Goal: Task Accomplishment & Management: Manage account settings

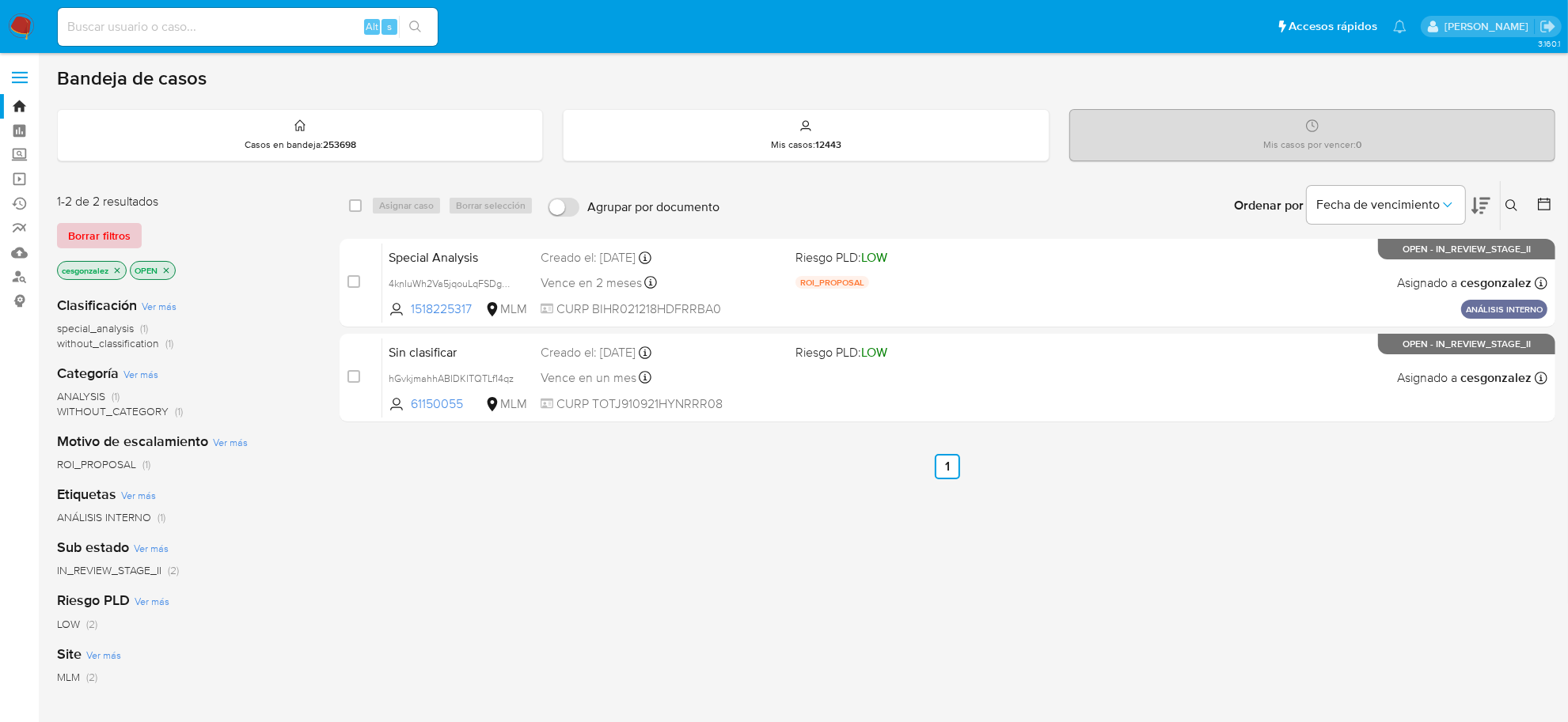
click at [101, 236] on span "Borrar filtros" at bounding box center [99, 236] width 63 height 22
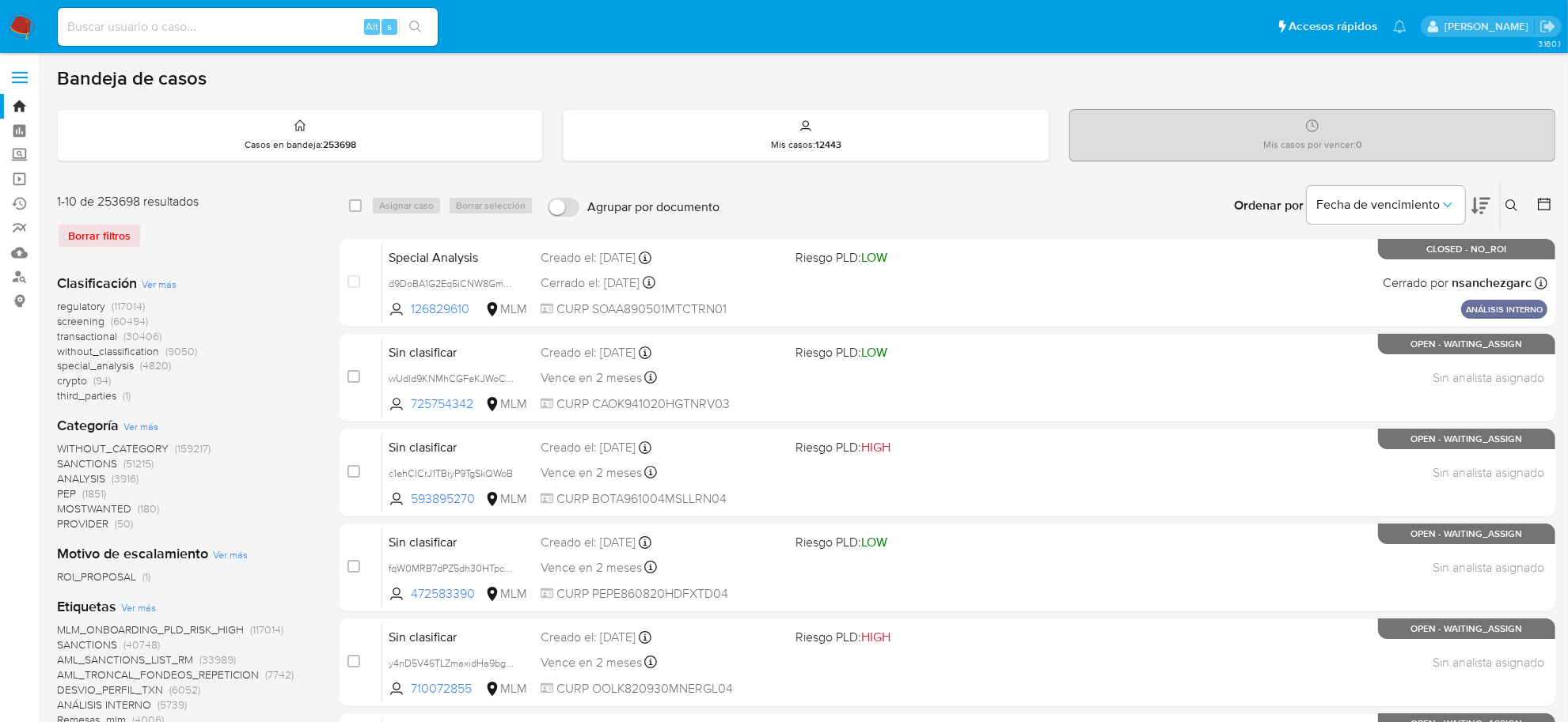
click at [89, 325] on span "screening" at bounding box center [81, 322] width 48 height 16
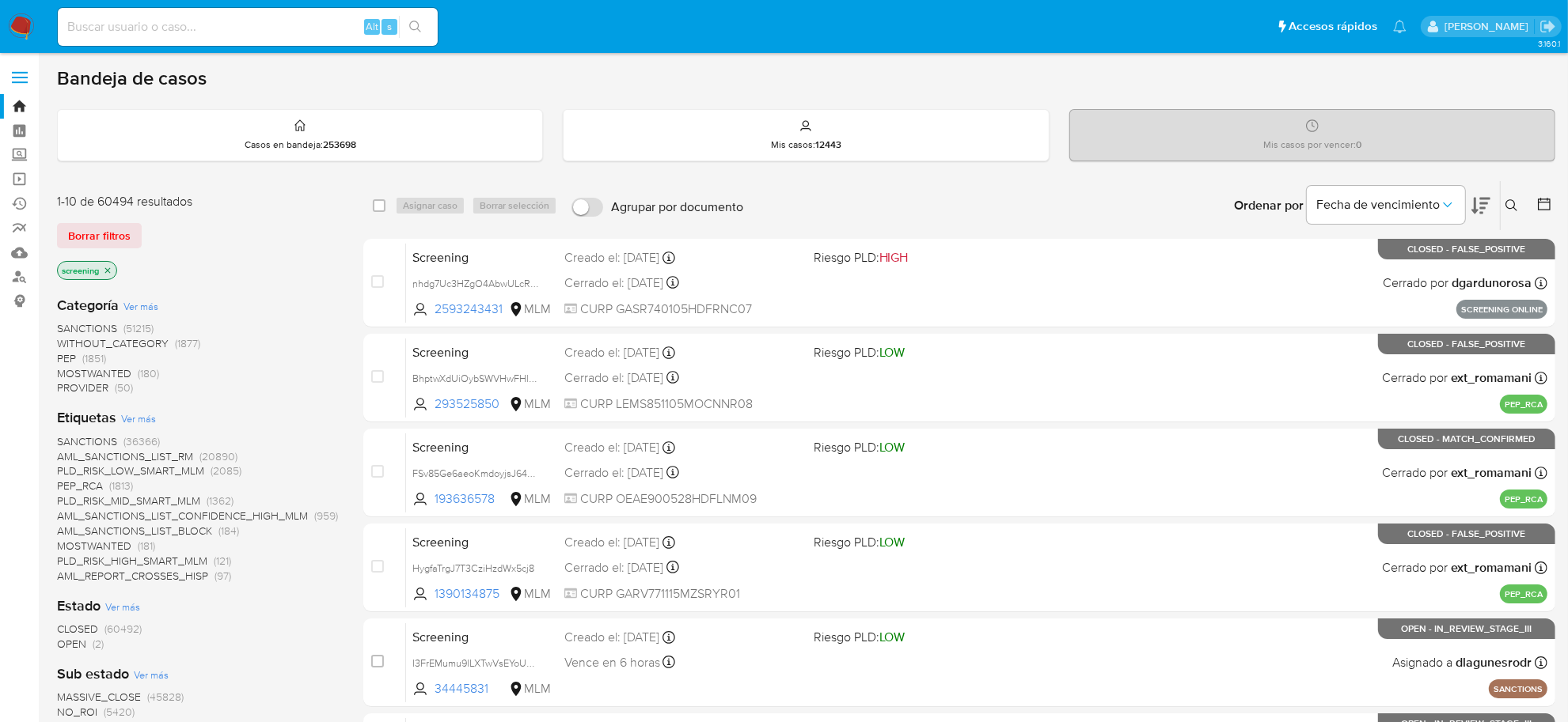
click at [84, 642] on span "OPEN" at bounding box center [71, 644] width 29 height 16
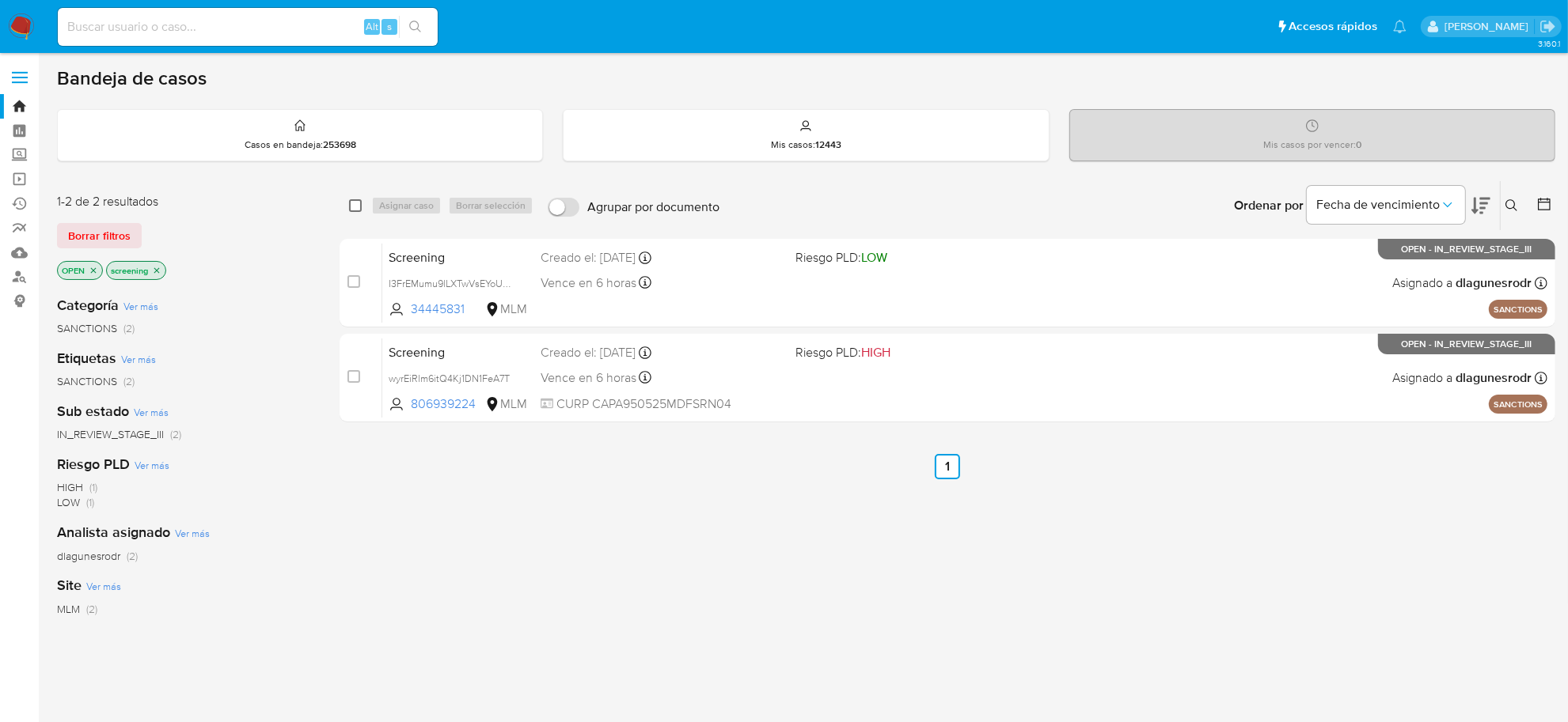
click at [353, 203] on input "checkbox" at bounding box center [355, 206] width 12 height 12
checkbox input "true"
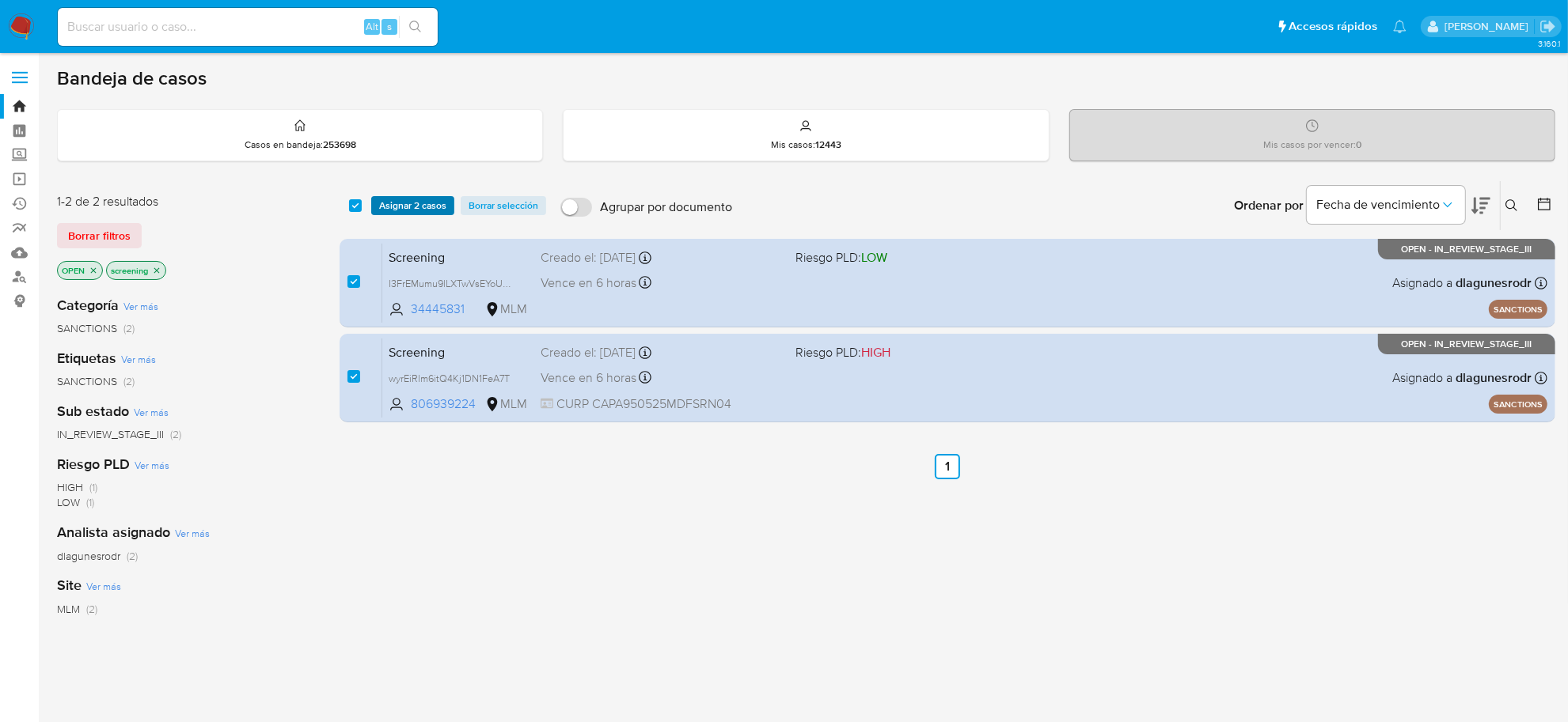
click at [376, 207] on button "Asignar 2 casos" at bounding box center [413, 205] width 83 height 19
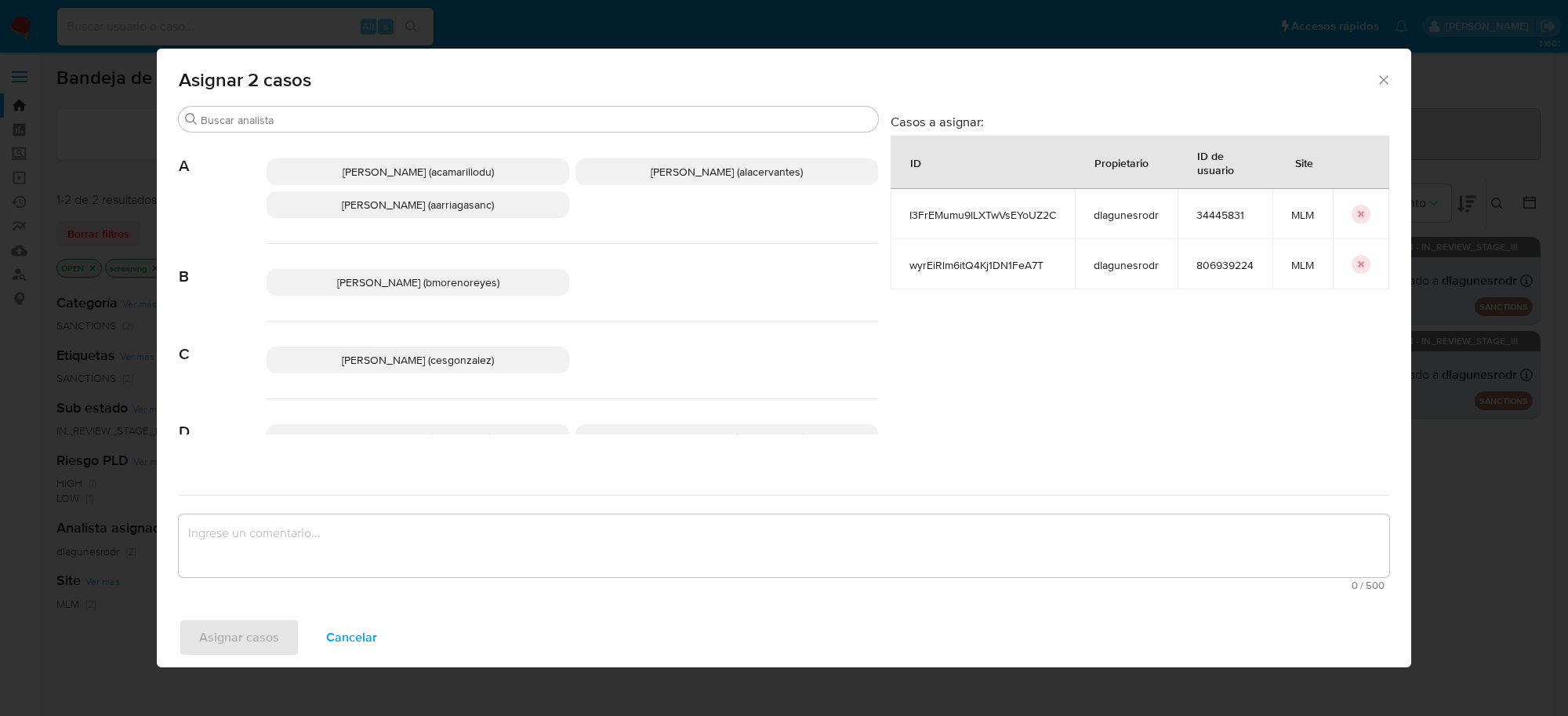
click at [444, 365] on span "Cesar Gonzalez (cesgonzalez)" at bounding box center [417, 360] width 152 height 16
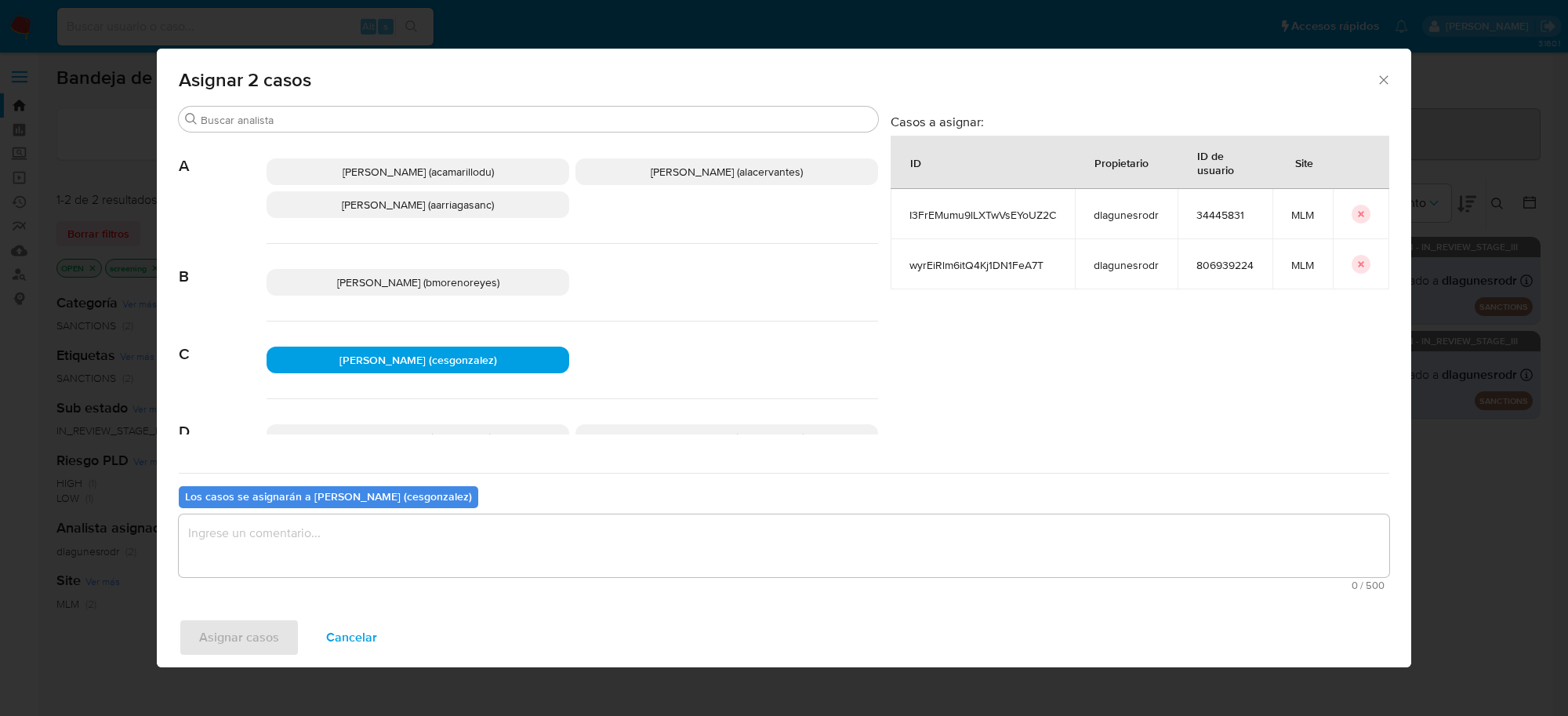
click at [464, 559] on textarea "assign-modal" at bounding box center [784, 546] width 1211 height 62
click at [229, 652] on span "Asignar casos" at bounding box center [239, 637] width 80 height 34
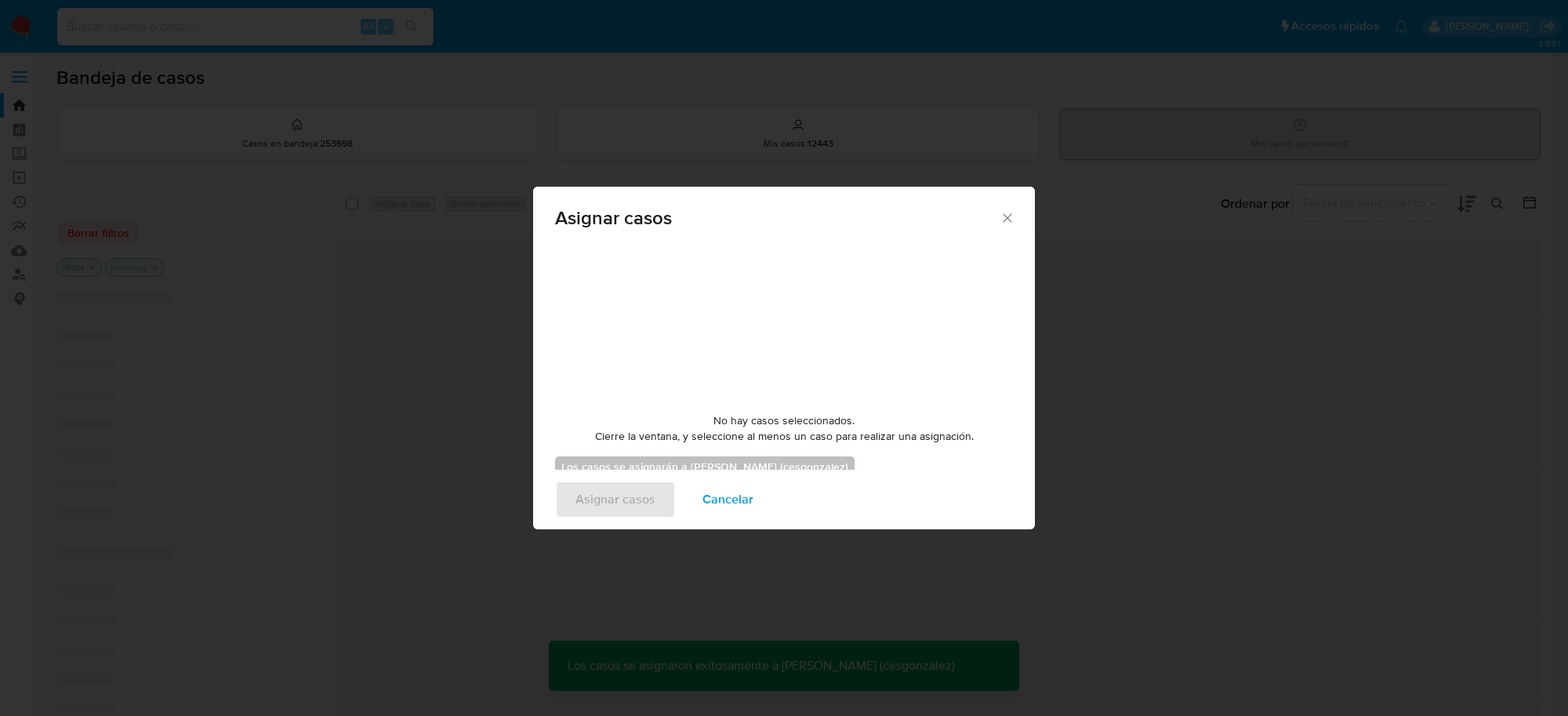
checkbox input "false"
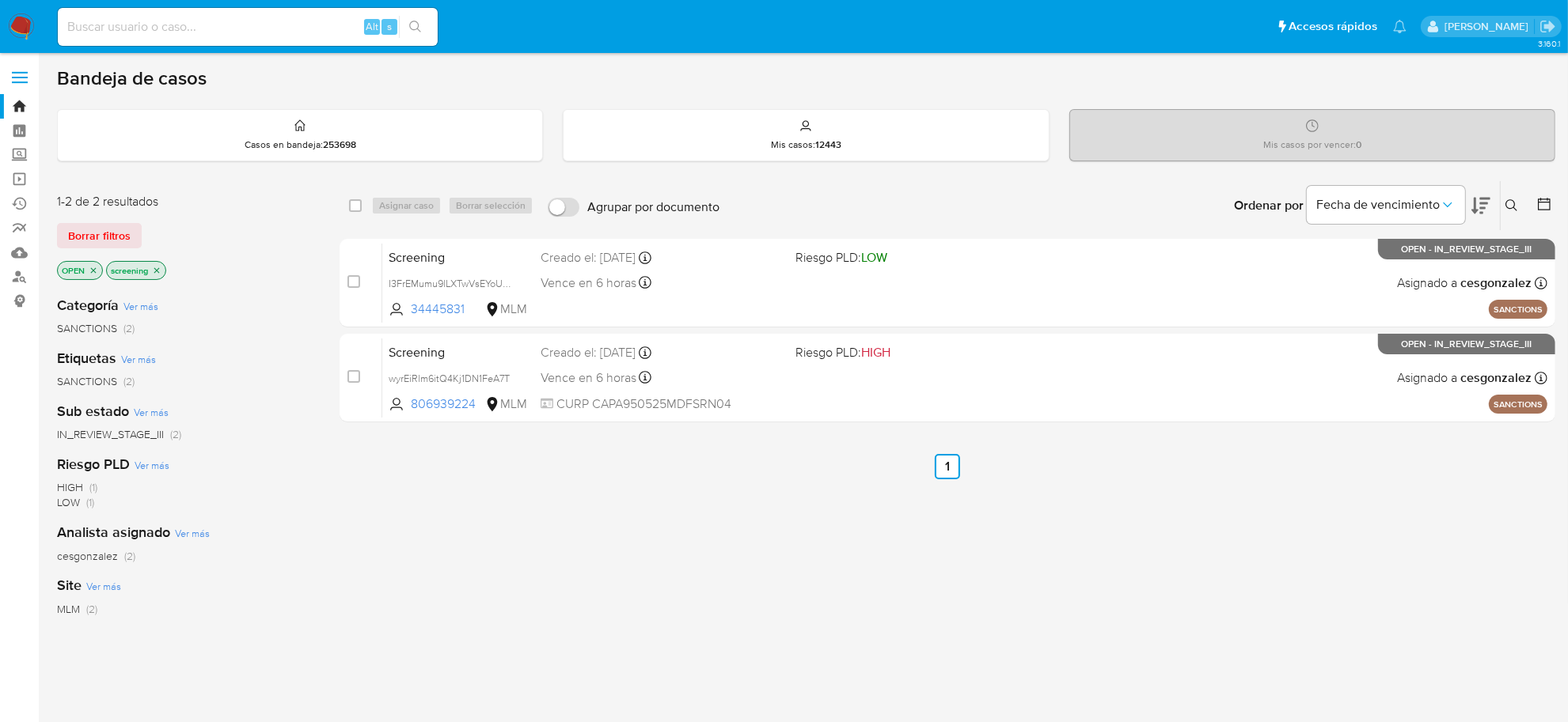
drag, startPoint x: 184, startPoint y: 4, endPoint x: 182, endPoint y: 19, distance: 15.1
click at [184, 4] on div "Alt s" at bounding box center [247, 27] width 380 height 44
click at [178, 24] on input at bounding box center [247, 27] width 380 height 20
paste input "1977414613"
type input "1977414613"
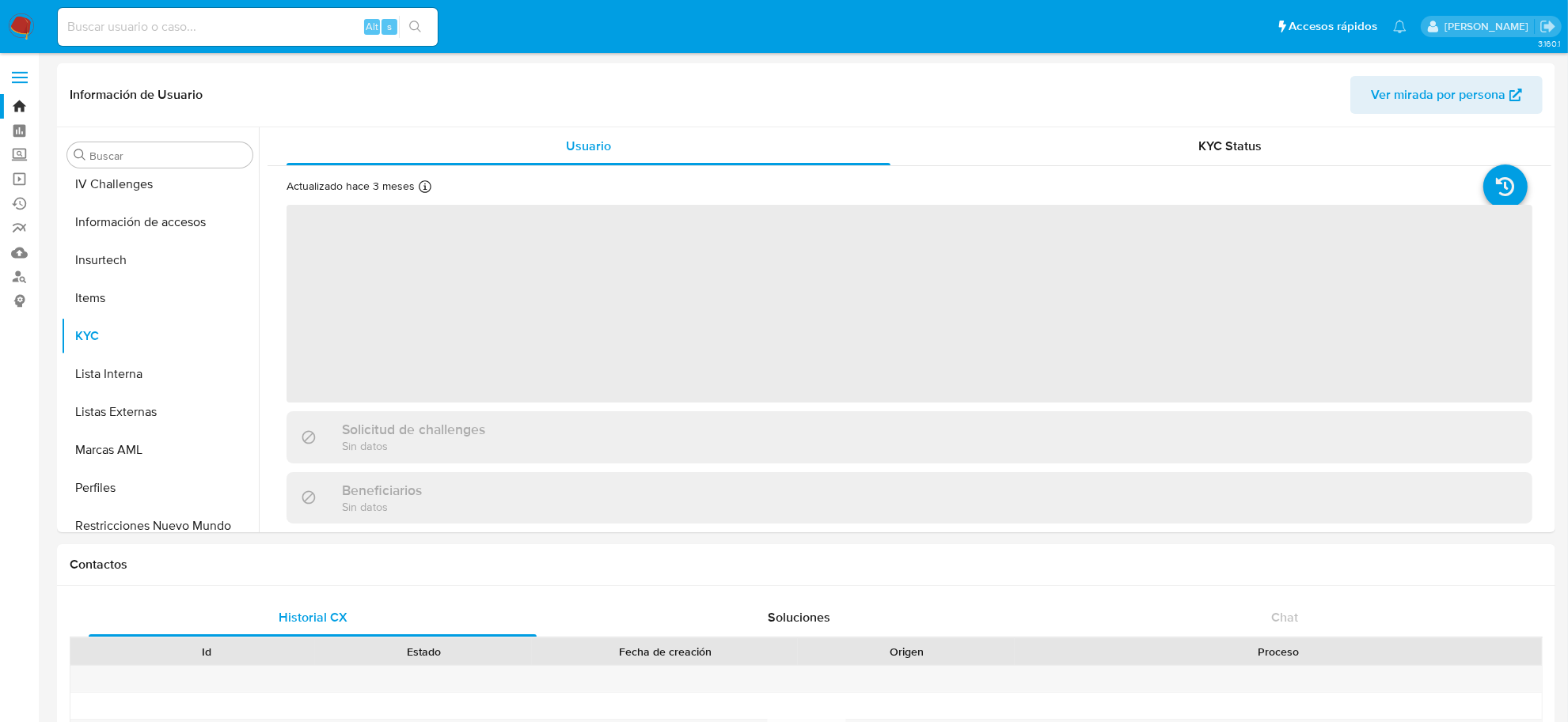
scroll to position [743, 0]
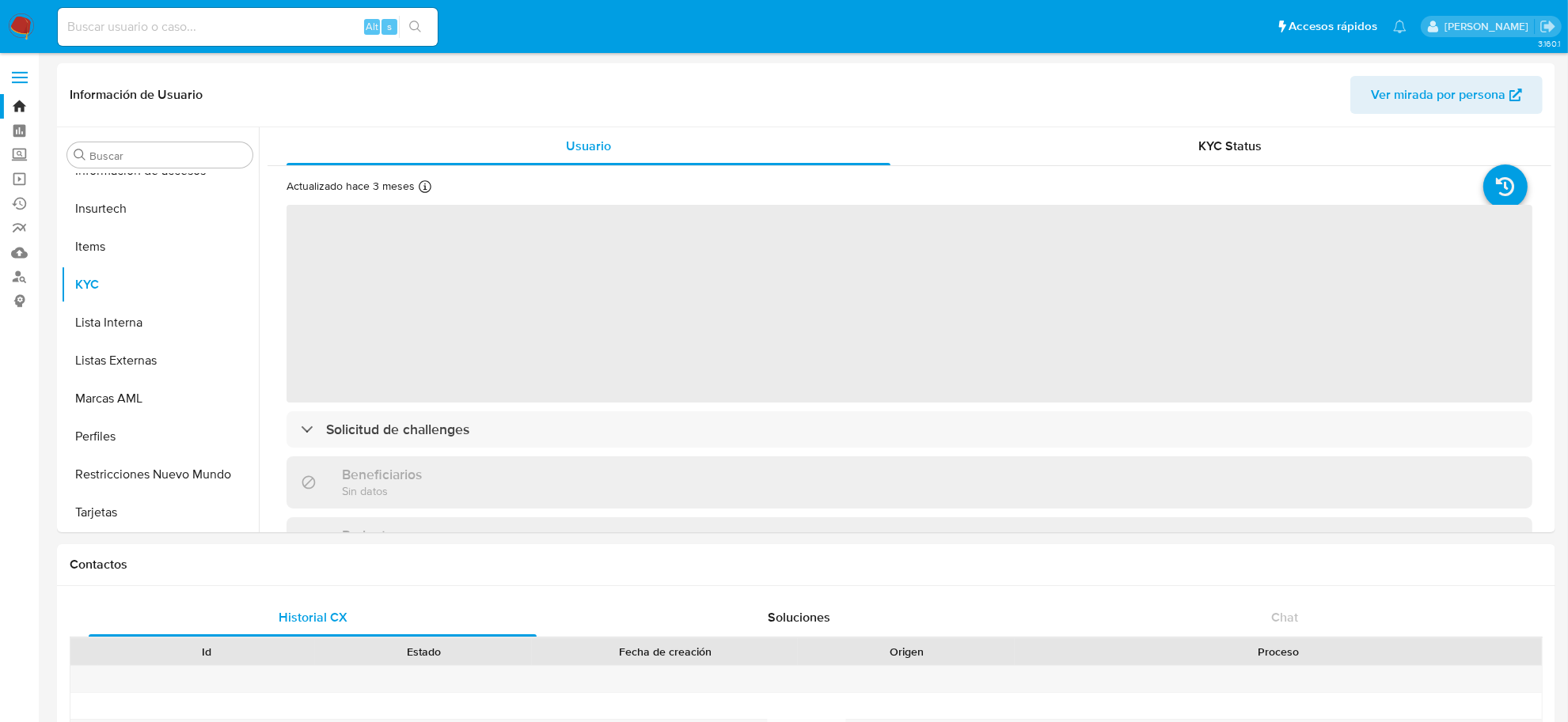
select select "10"
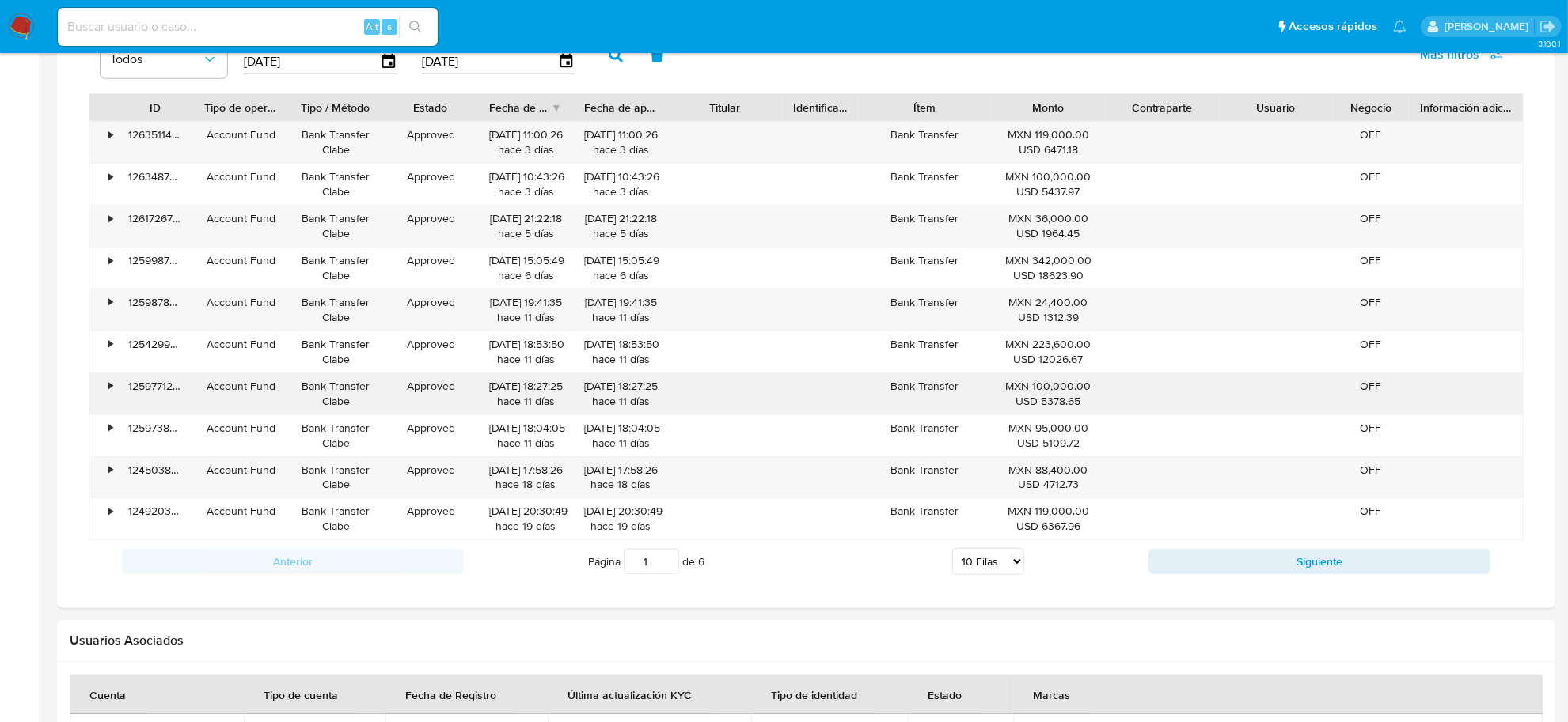
scroll to position [1186, 0]
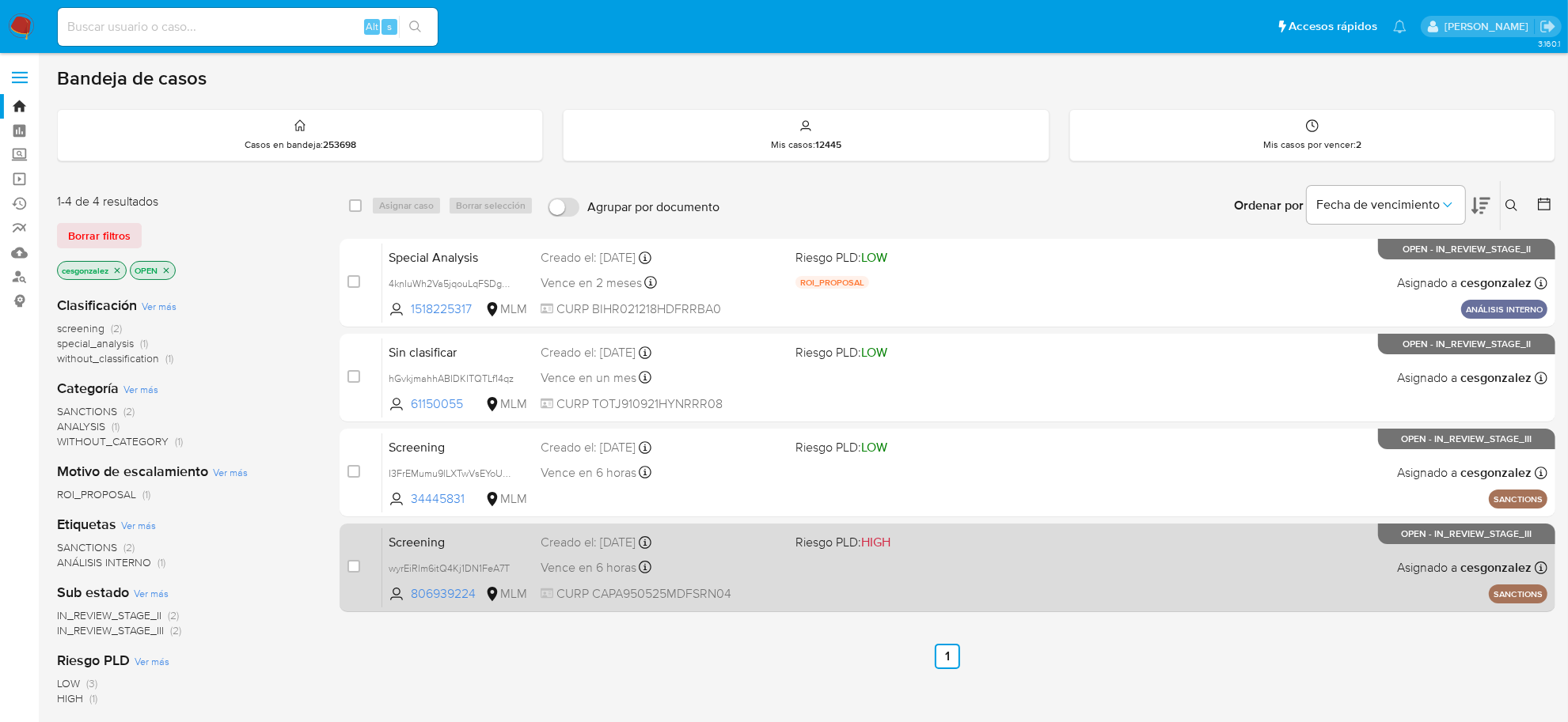
click at [566, 550] on div "Screening wyrEiRlm6itQ4Kj1DN1FeA7T 806939224 MLM Riesgo PLD: HIGH Creado el: [D…" at bounding box center [964, 568] width 1165 height 80
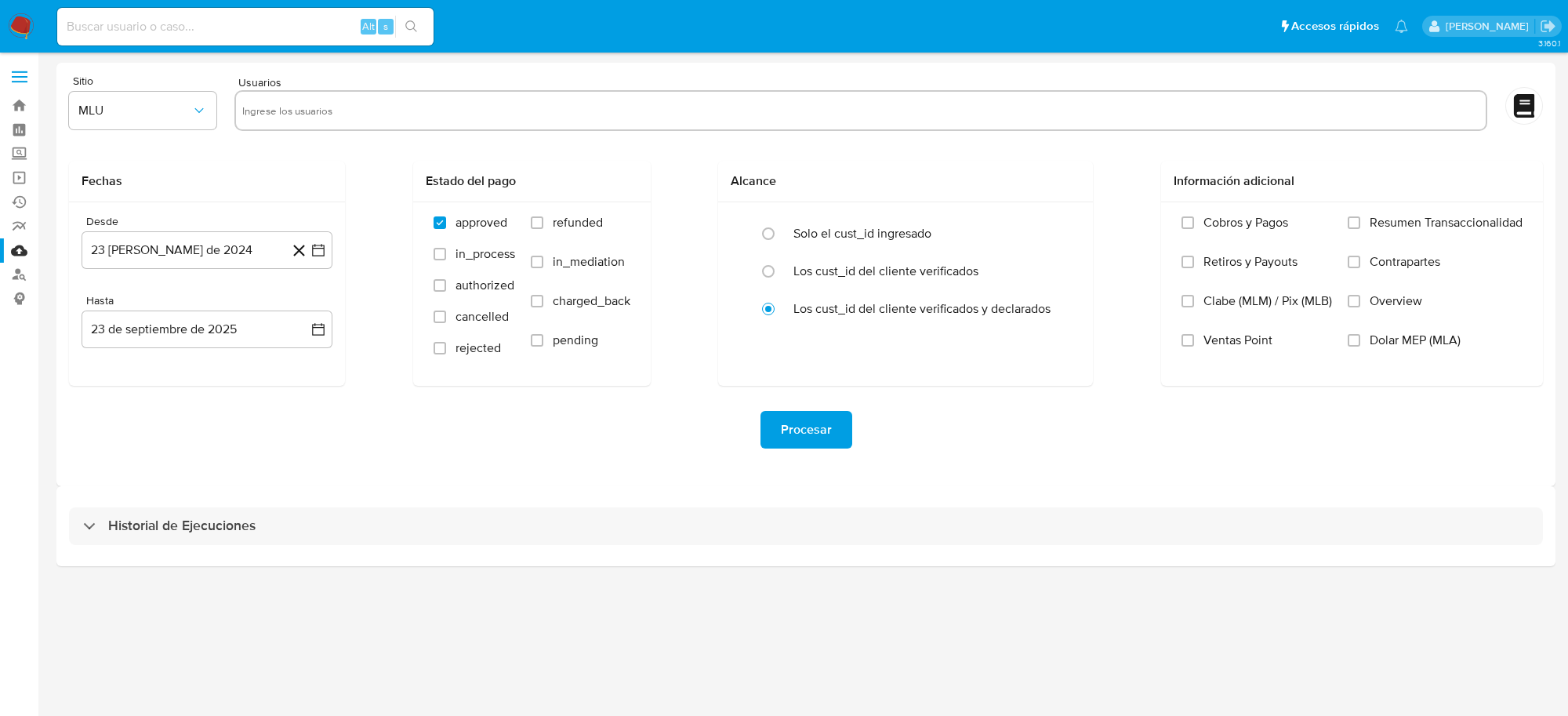
click at [332, 110] on input "text" at bounding box center [860, 111] width 1237 height 25
paste input "1977414613"
type input "1977414613"
click at [181, 121] on button "MLU" at bounding box center [143, 110] width 147 height 38
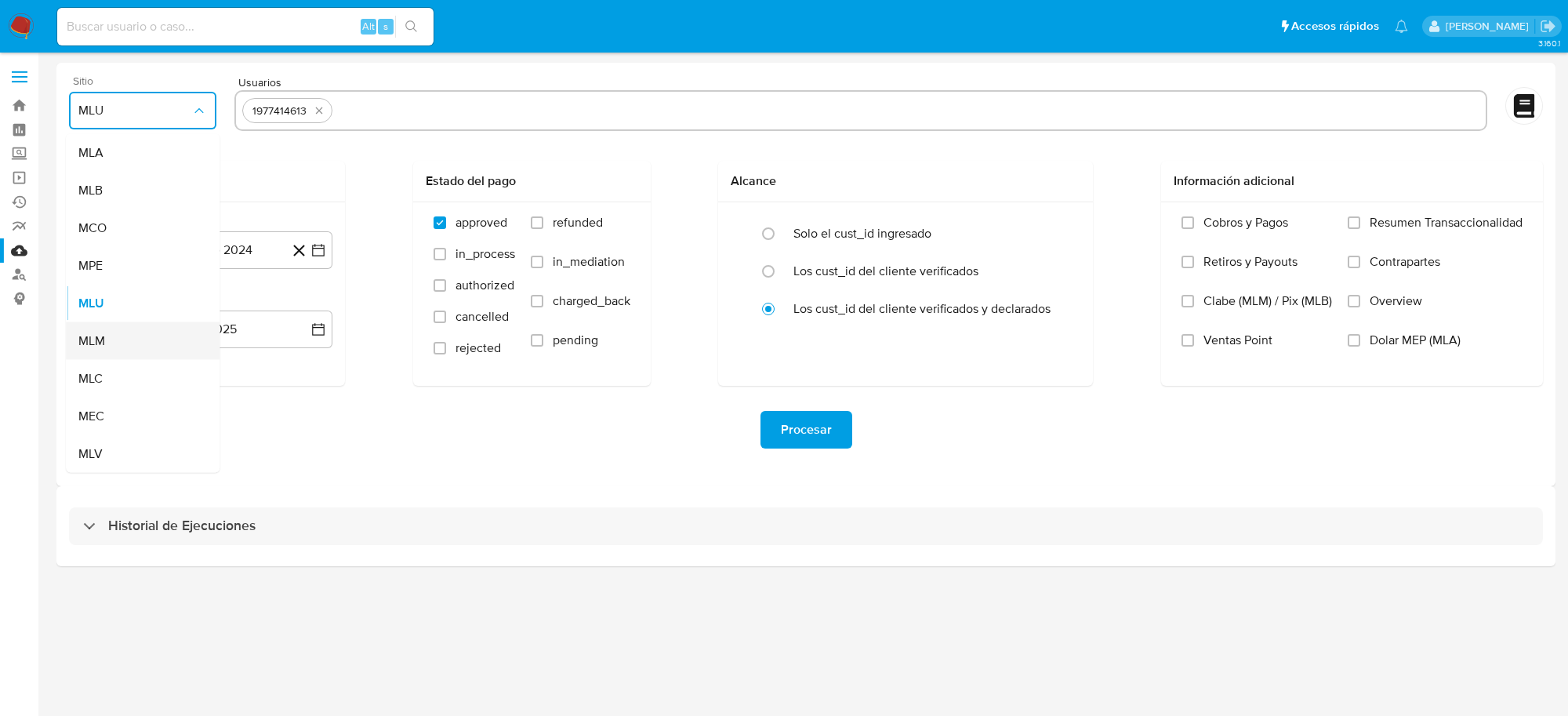
click at [113, 354] on div "MLM" at bounding box center [138, 341] width 119 height 38
click at [321, 249] on icon "button" at bounding box center [319, 250] width 16 height 16
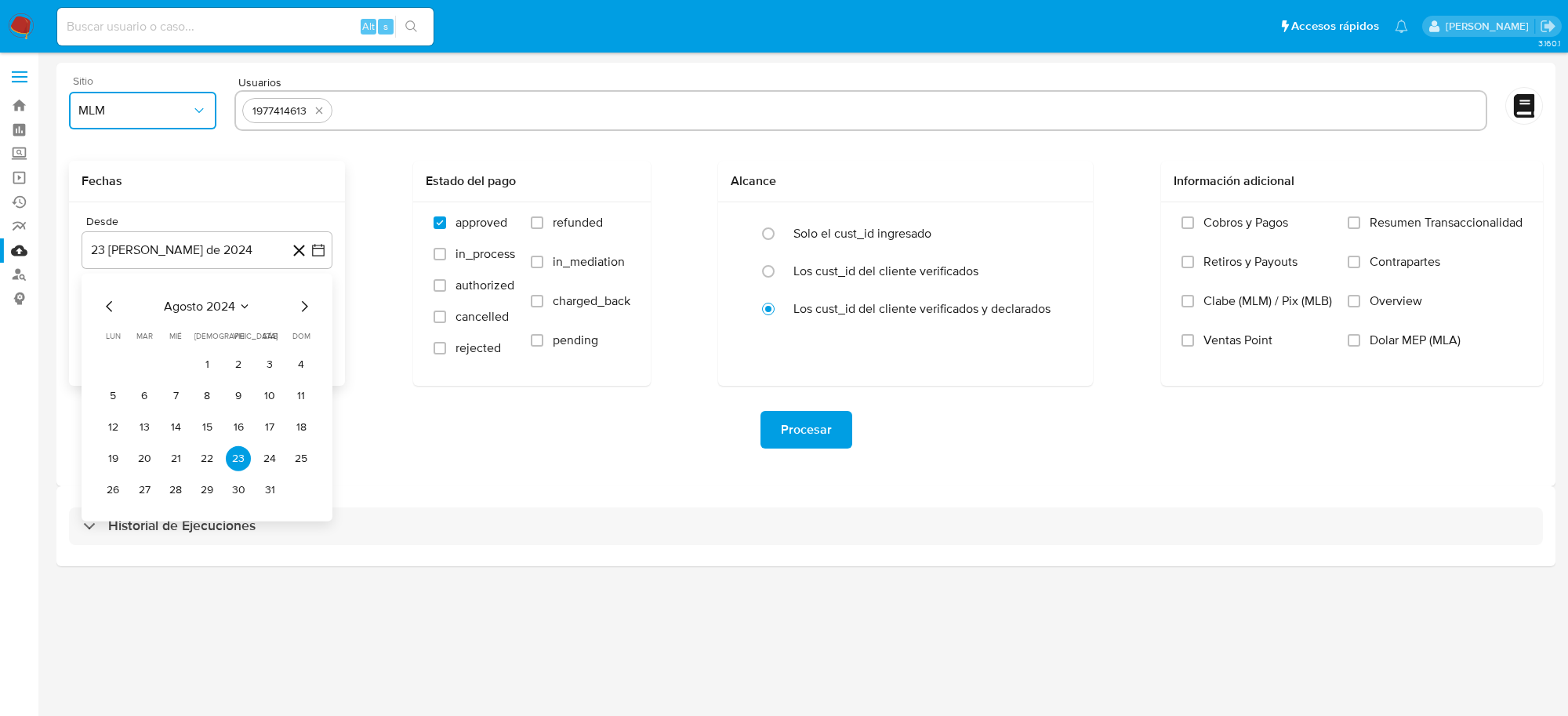
click at [110, 304] on icon "Mes anterior" at bounding box center [109, 307] width 6 height 11
click at [311, 308] on icon "Mes siguiente" at bounding box center [304, 306] width 18 height 18
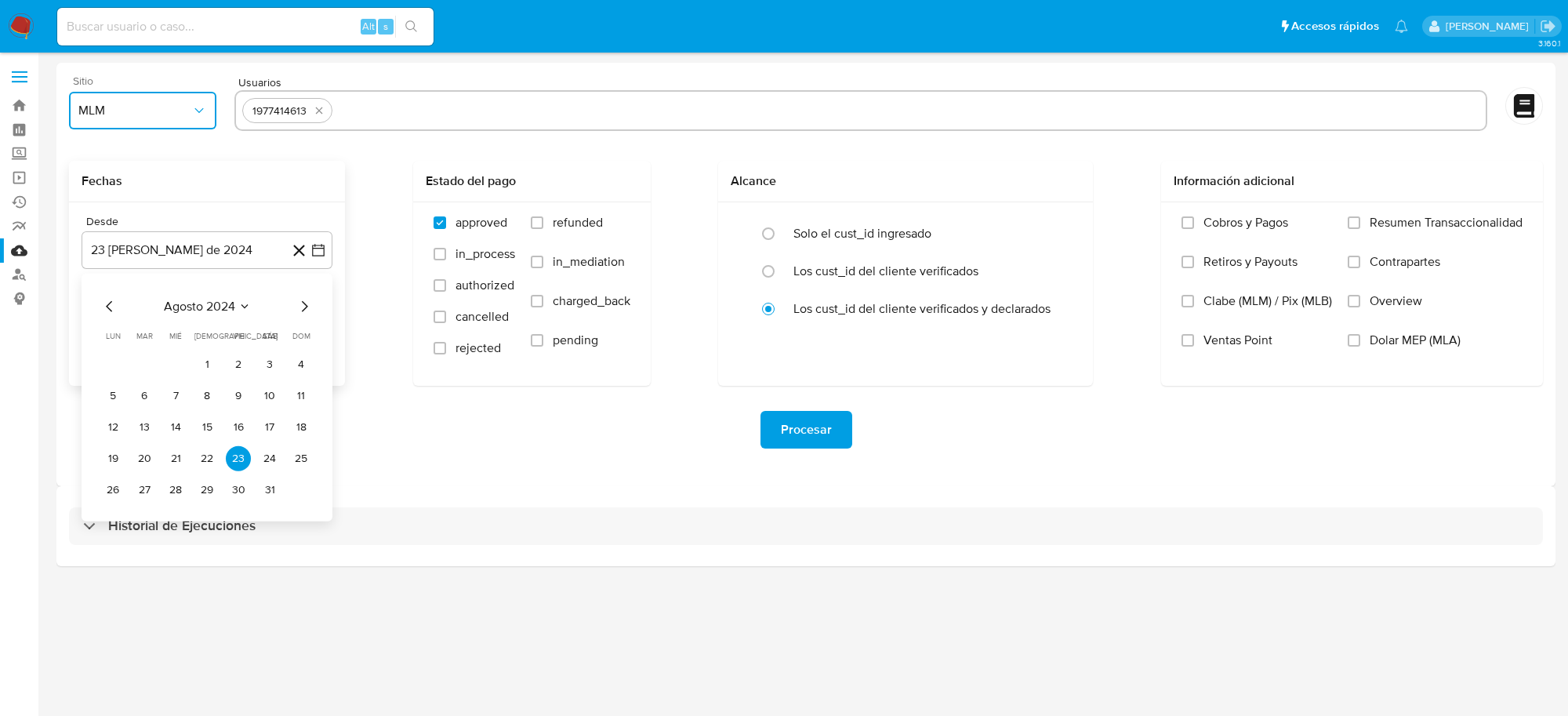
click at [311, 308] on icon "Mes siguiente" at bounding box center [304, 306] width 18 height 18
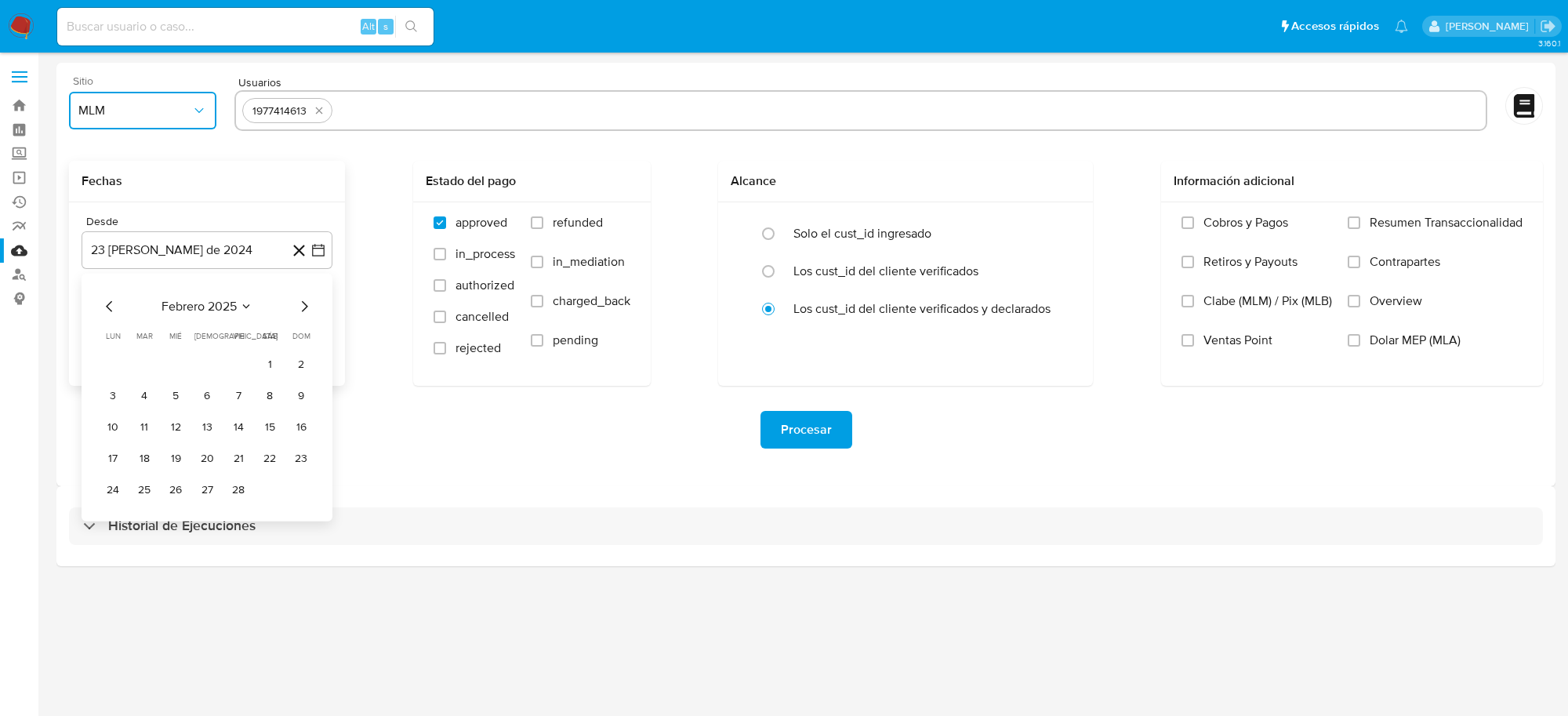
click at [311, 308] on icon "Mes siguiente" at bounding box center [304, 306] width 18 height 18
click at [312, 308] on icon "Mes siguiente" at bounding box center [304, 306] width 18 height 18
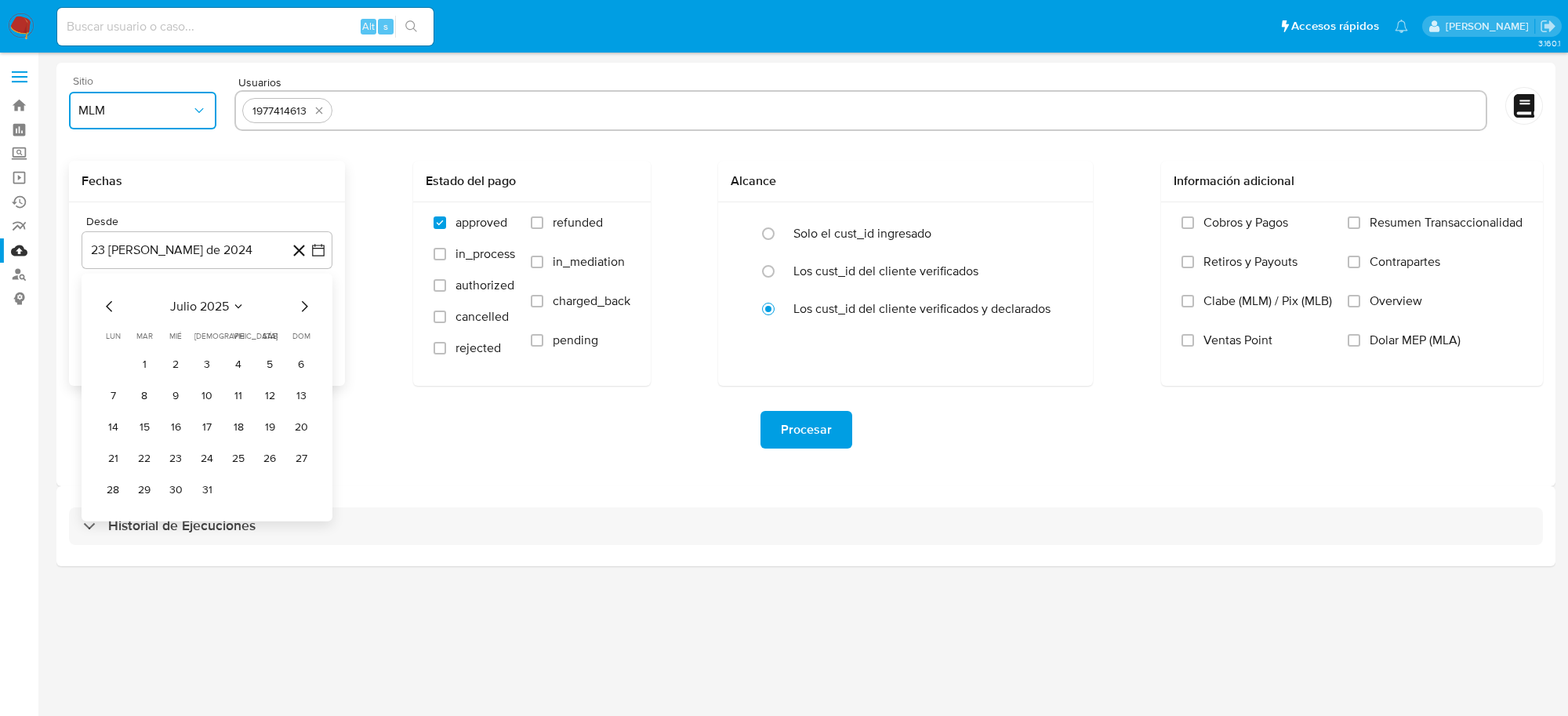
click at [312, 308] on icon "Mes siguiente" at bounding box center [304, 306] width 18 height 18
click at [111, 358] on button "1" at bounding box center [112, 365] width 25 height 25
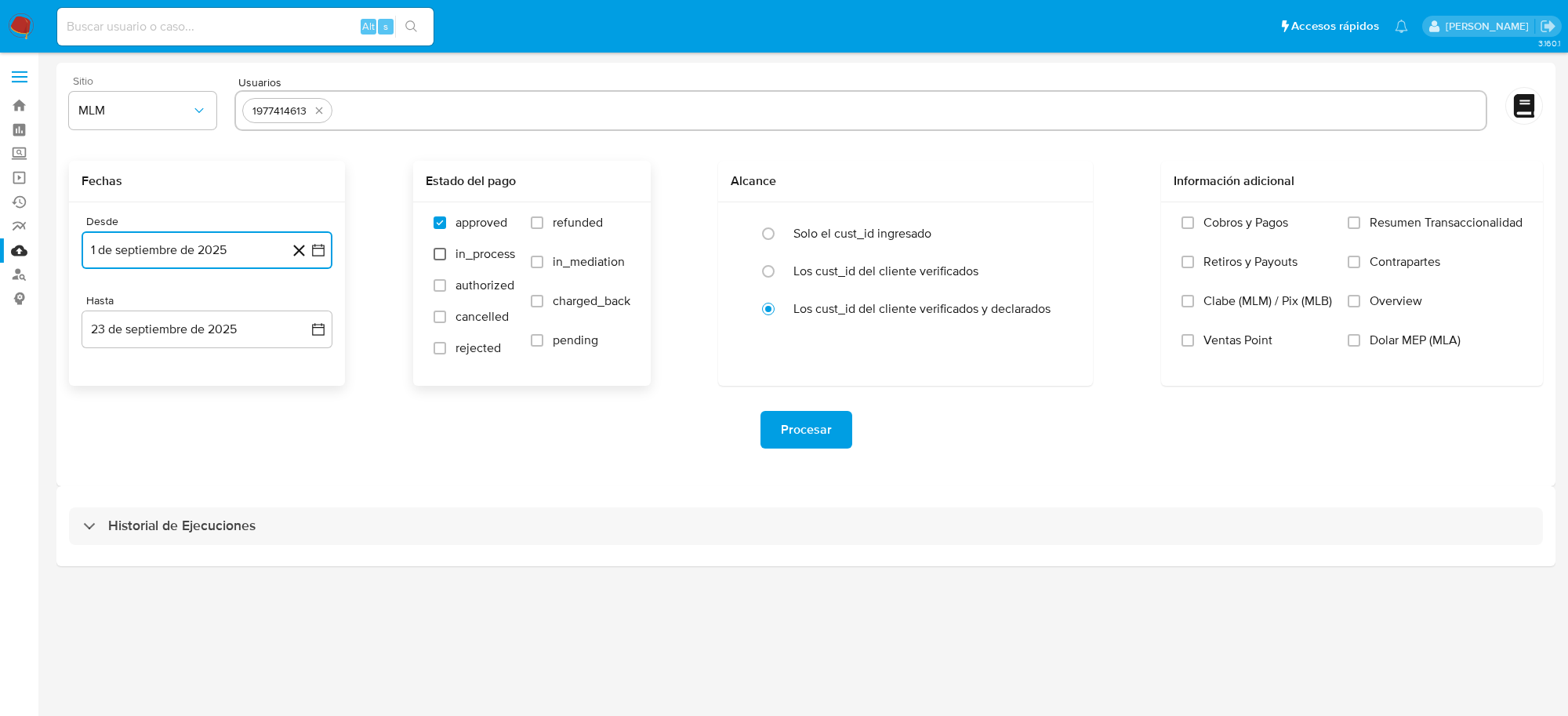
click at [434, 253] on input "in_process" at bounding box center [440, 254] width 12 height 12
checkbox input "true"
drag, startPoint x: 434, startPoint y: 290, endPoint x: 432, endPoint y: 322, distance: 32.1
click at [434, 291] on input "authorized" at bounding box center [440, 286] width 12 height 12
checkbox input "true"
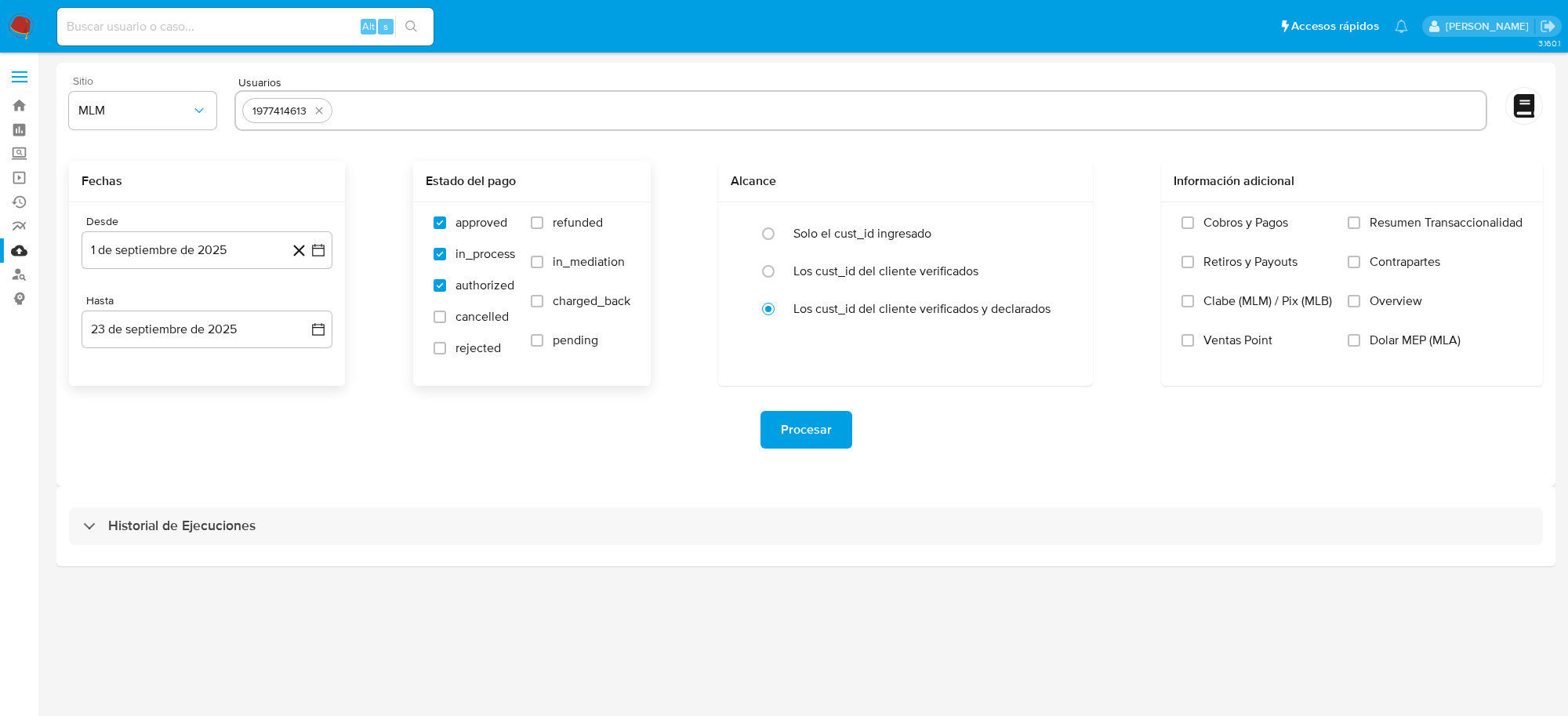
click at [434, 323] on label "cancelled" at bounding box center [474, 325] width 82 height 32
click at [434, 323] on input "cancelled" at bounding box center [440, 317] width 12 height 12
checkbox input "true"
click at [435, 351] on input "rejected" at bounding box center [440, 348] width 12 height 12
checkbox input "true"
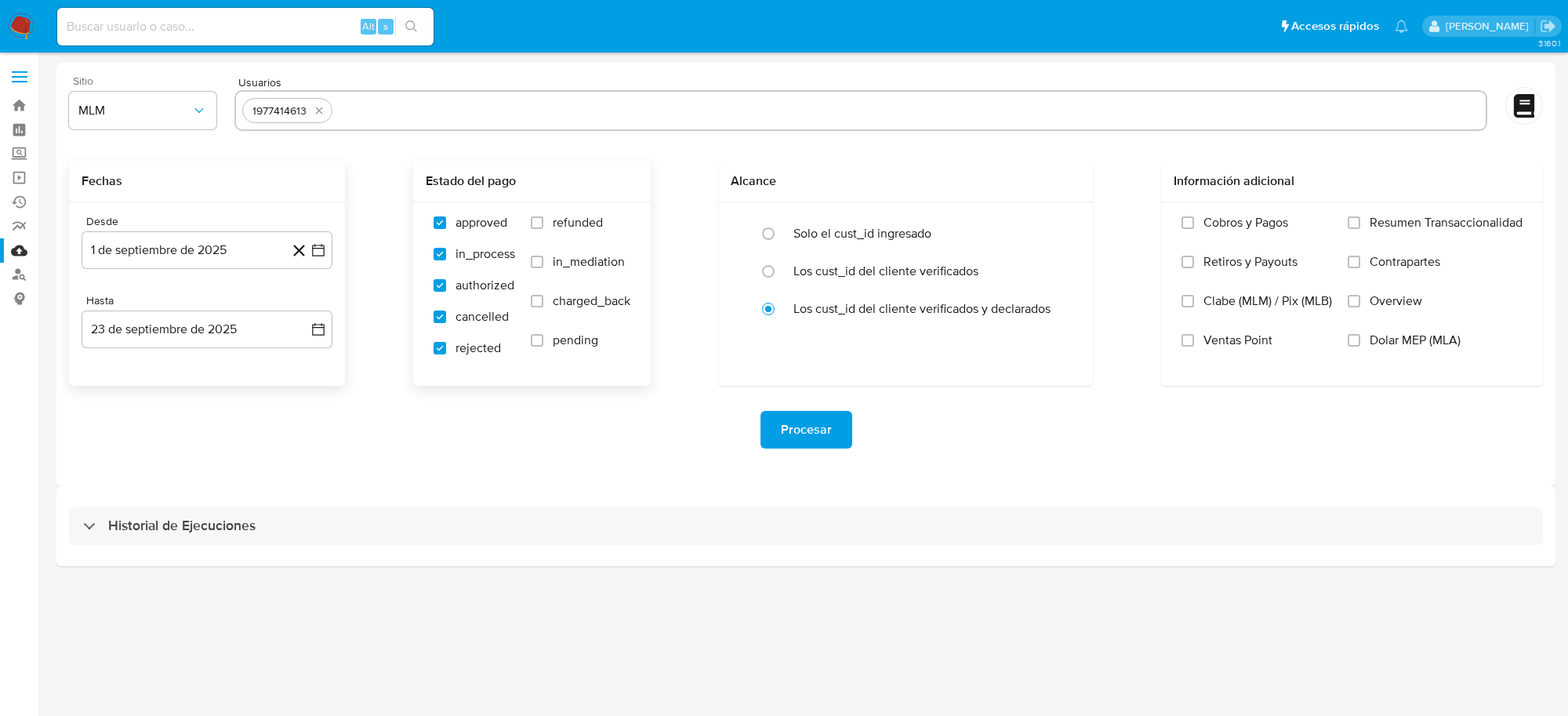
click at [538, 228] on input "refunded" at bounding box center [536, 222] width 12 height 12
checkbox input "true"
drag, startPoint x: 537, startPoint y: 264, endPoint x: 536, endPoint y: 288, distance: 24.0
click at [537, 265] on input "in_mediation" at bounding box center [536, 262] width 12 height 12
checkbox input "true"
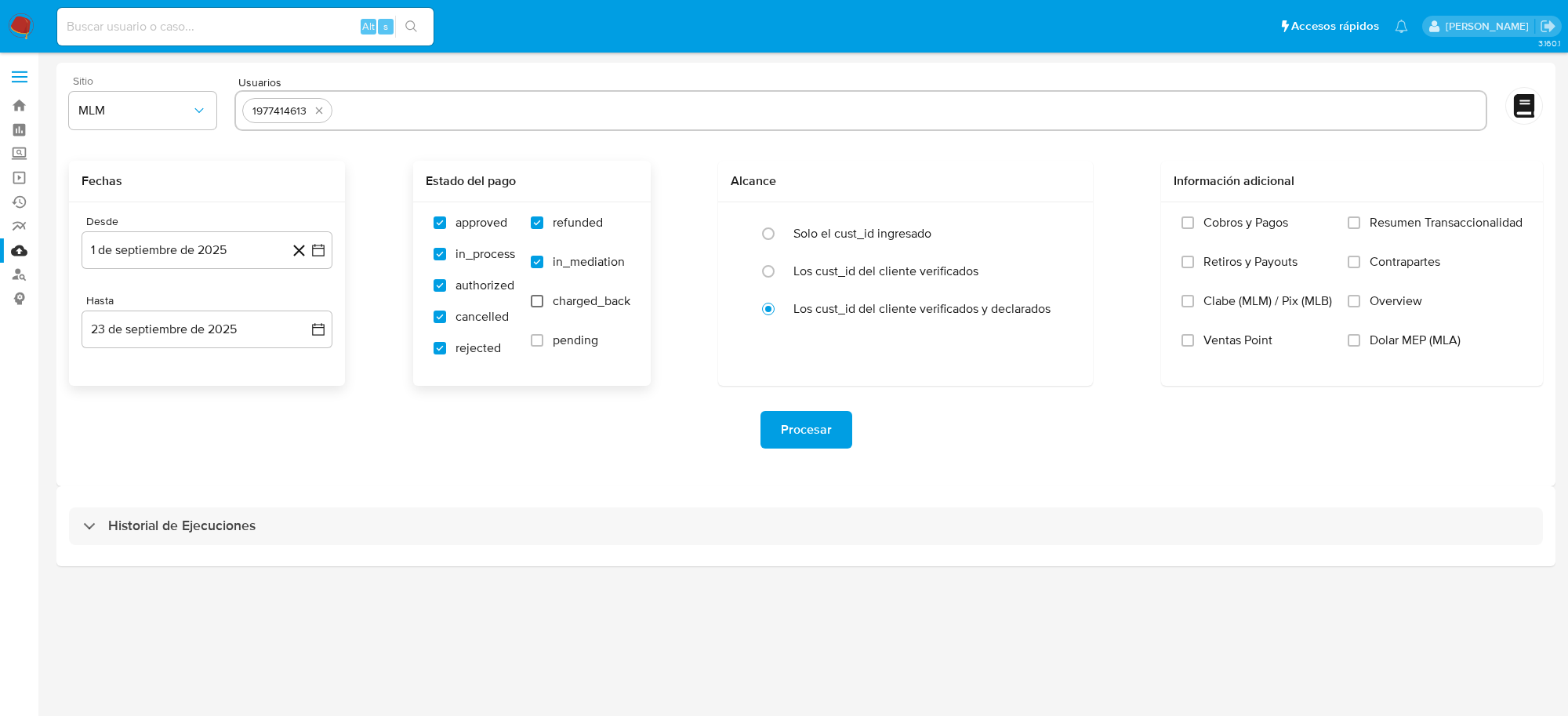
click at [536, 297] on input "charged_back" at bounding box center [536, 301] width 12 height 12
checkbox input "true"
click at [539, 345] on input "pending" at bounding box center [536, 340] width 12 height 12
checkbox input "true"
click at [792, 418] on span "Procesar" at bounding box center [806, 430] width 51 height 34
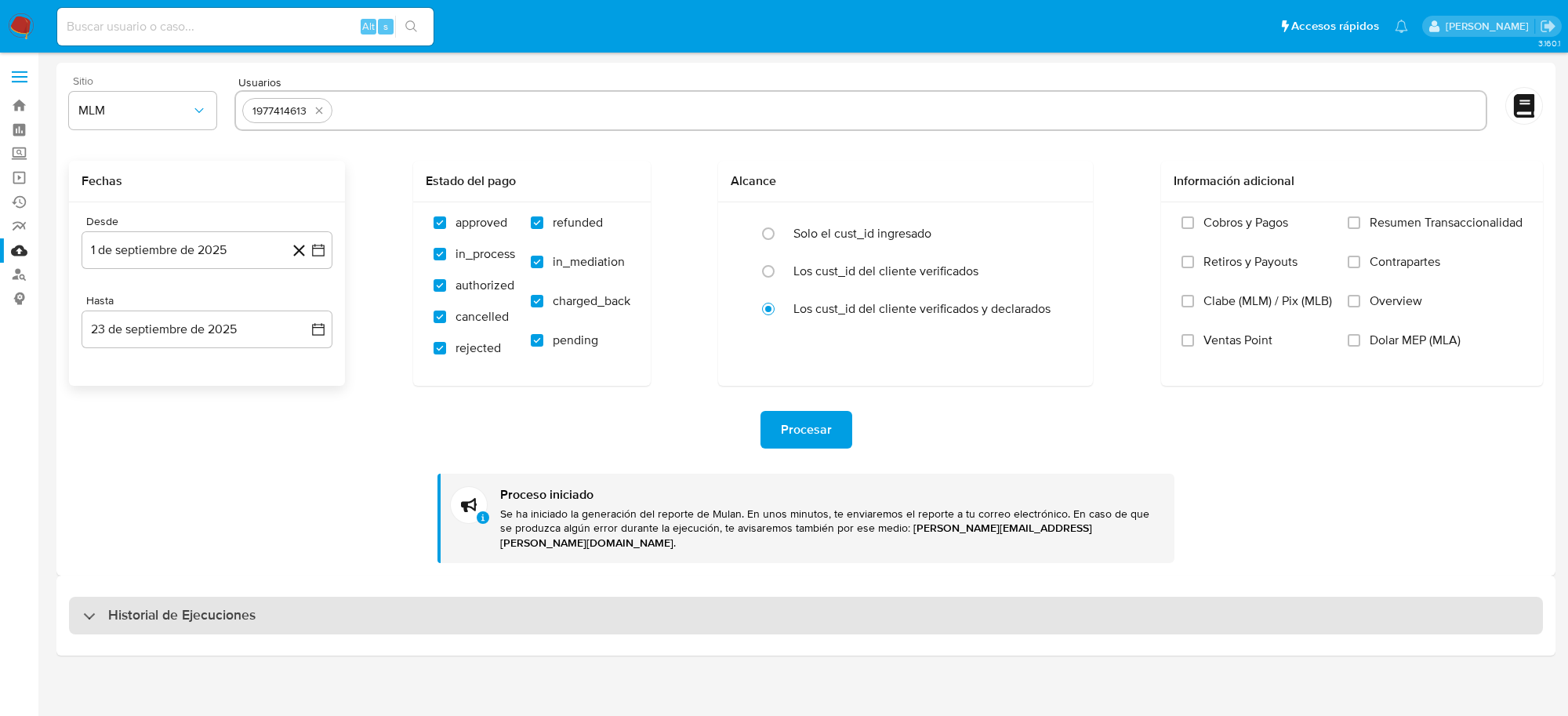
click at [90, 610] on div "Historial de Ejecuciones" at bounding box center [169, 615] width 172 height 18
select select "10"
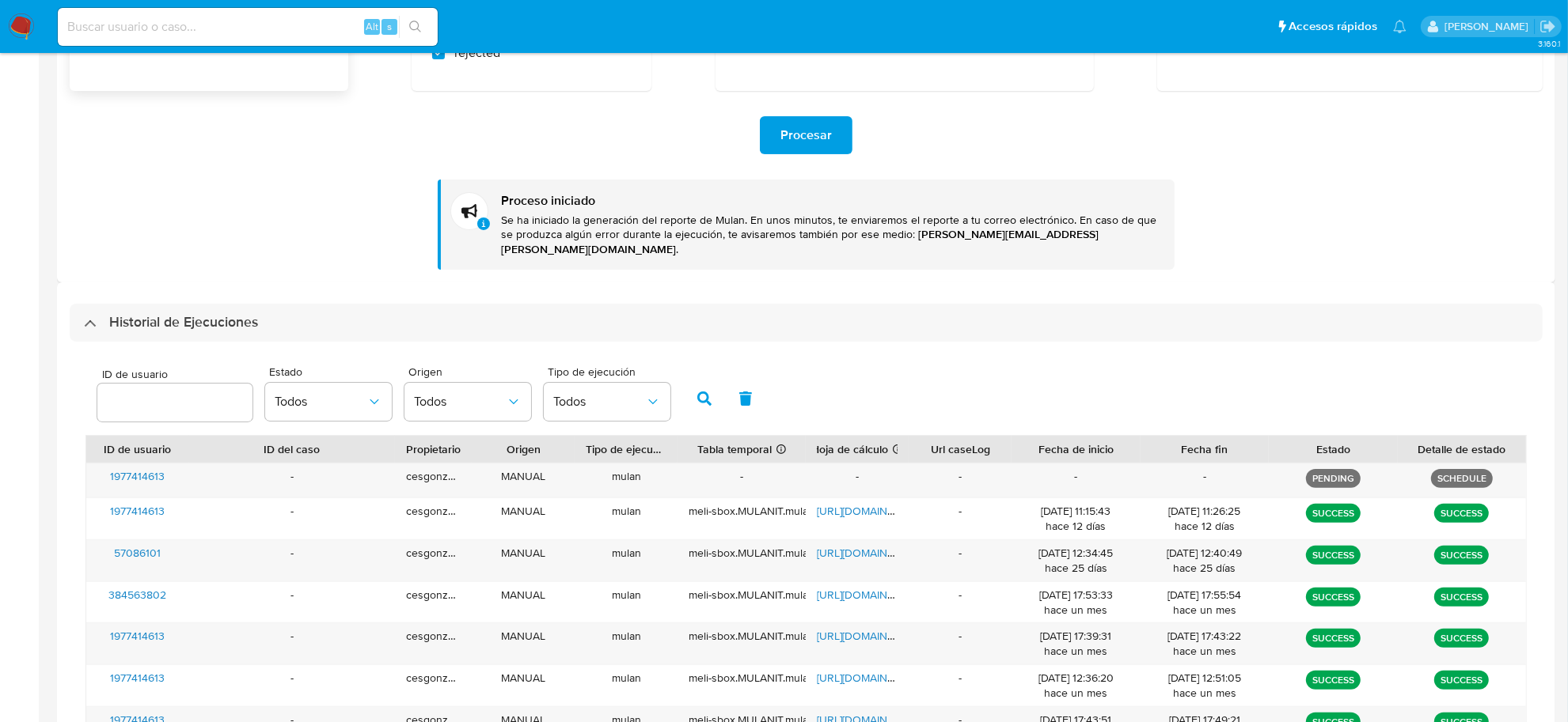
scroll to position [395, 0]
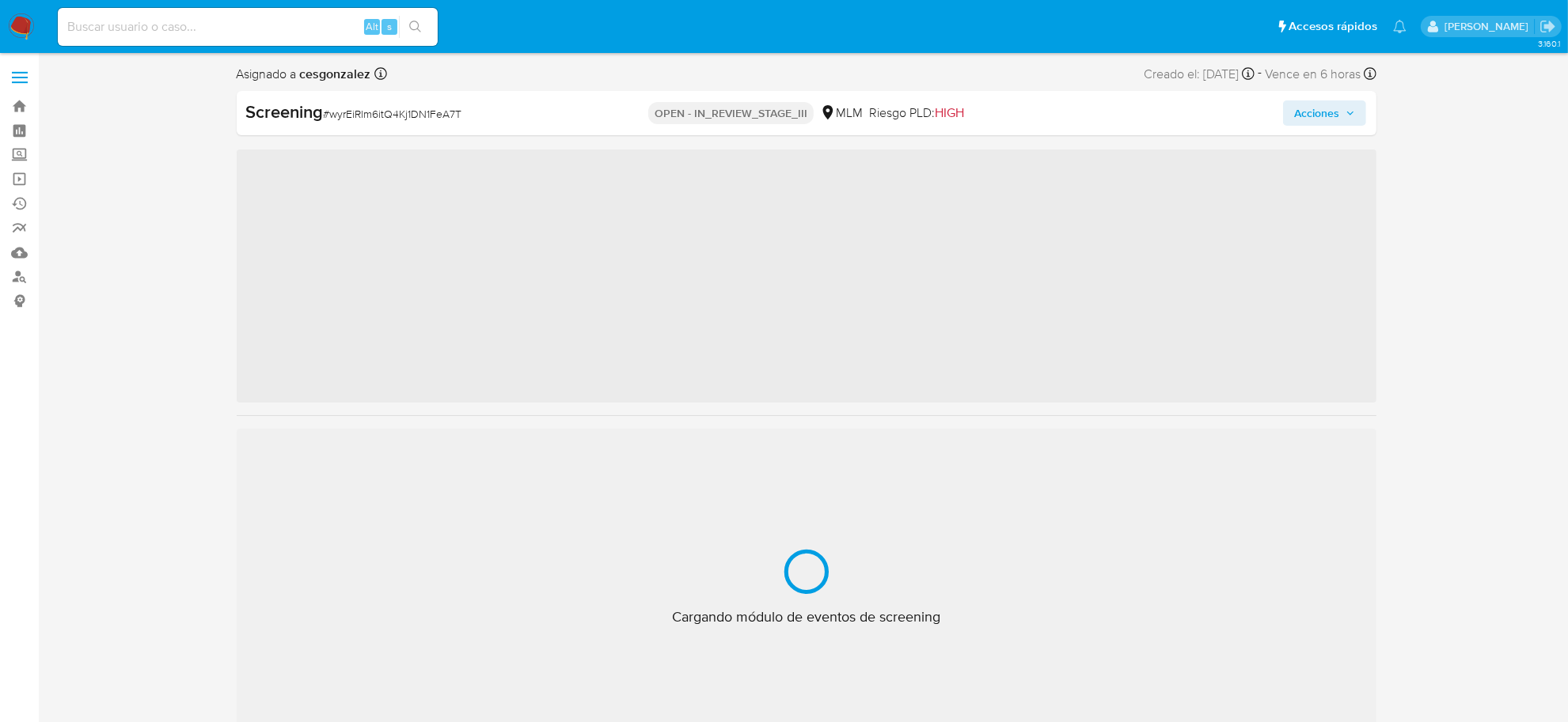
scroll to position [743, 0]
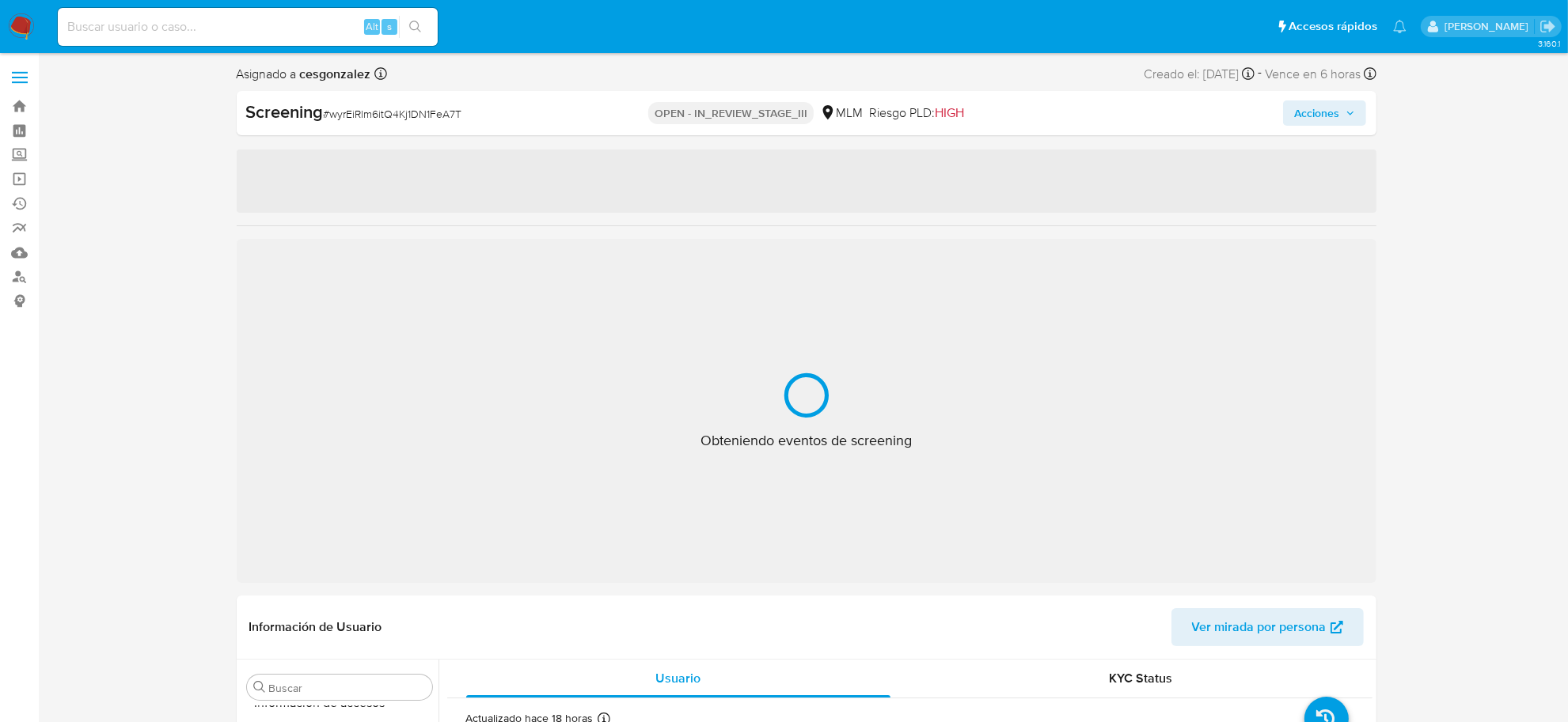
select select "10"
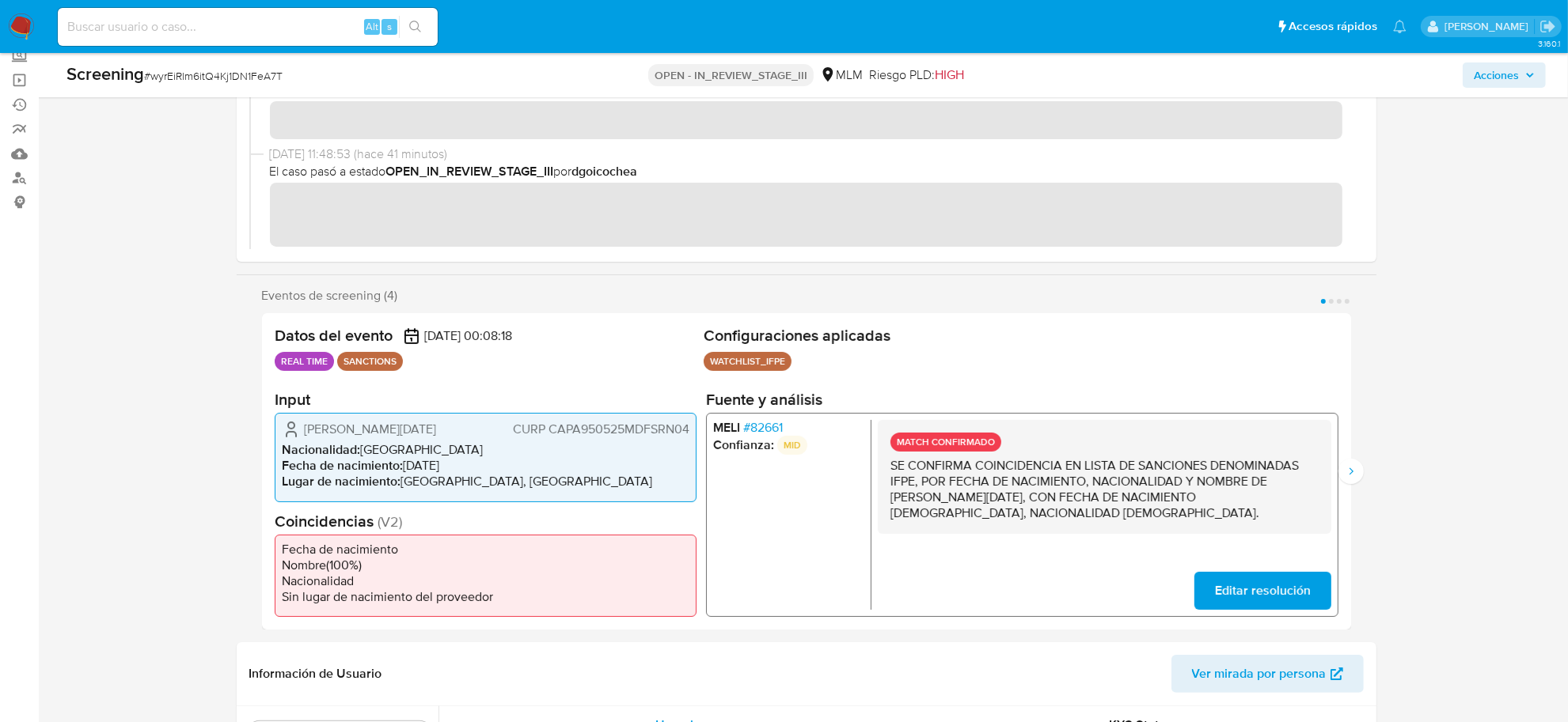
scroll to position [0, 0]
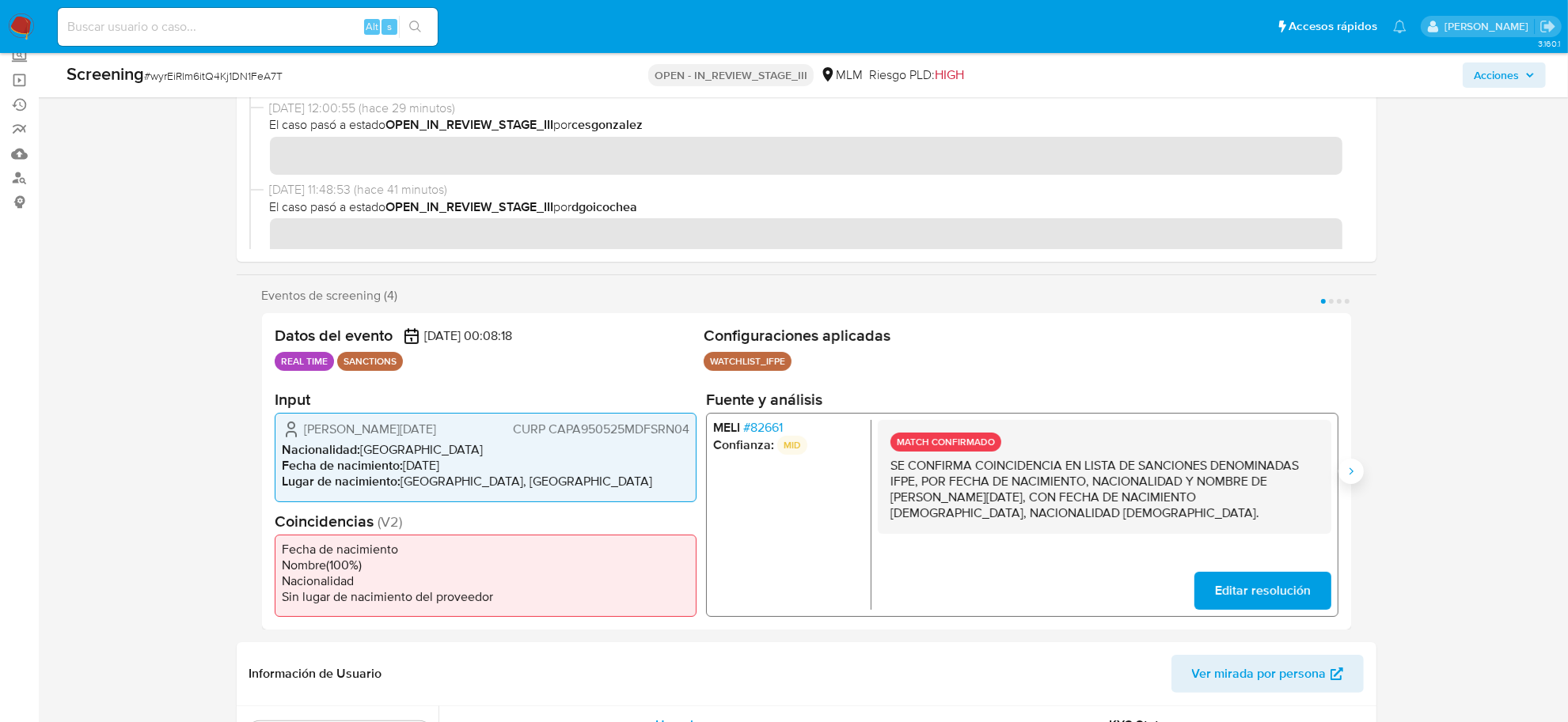
click at [1356, 469] on icon "Siguiente" at bounding box center [1351, 471] width 12 height 12
click at [770, 425] on span "# 82661" at bounding box center [762, 428] width 40 height 16
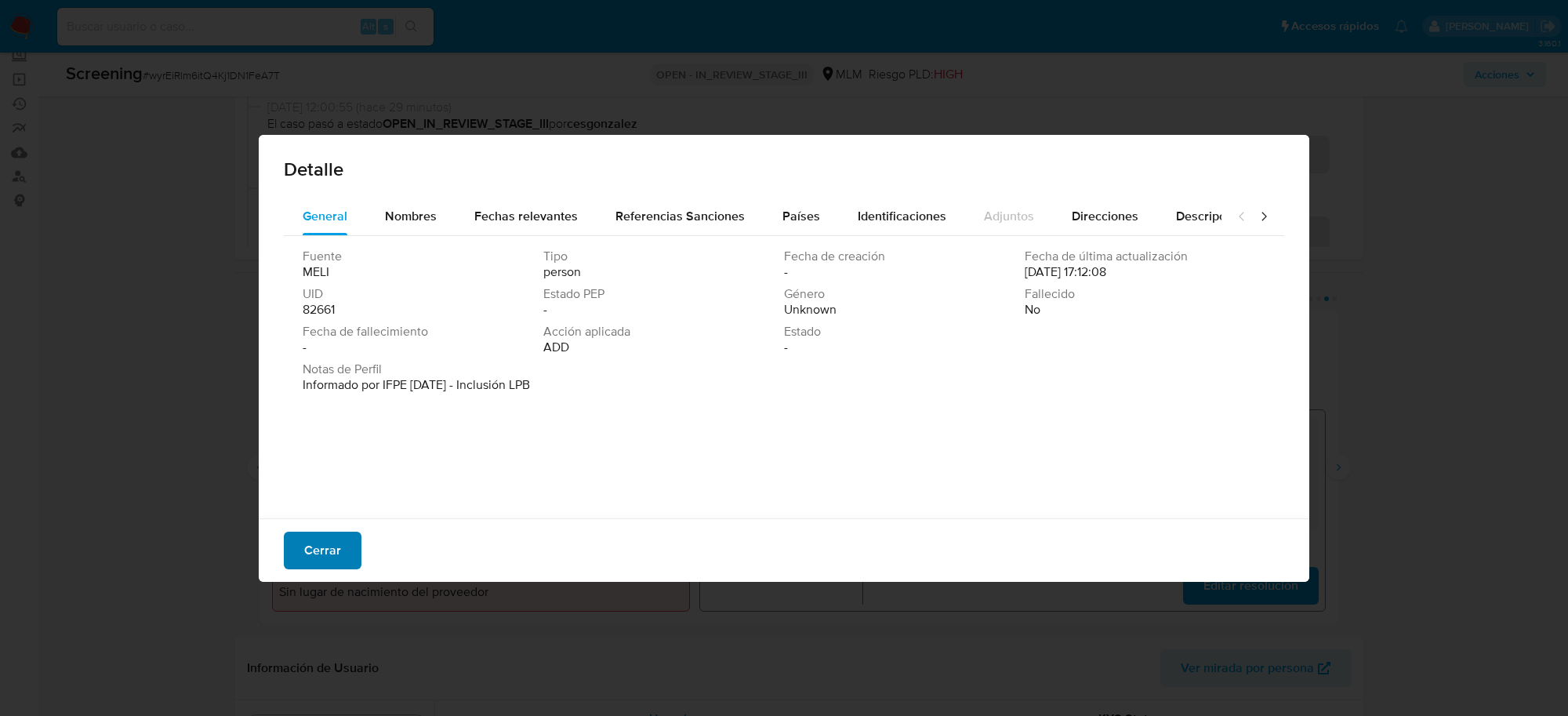
click at [331, 546] on span "Cerrar" at bounding box center [322, 550] width 37 height 34
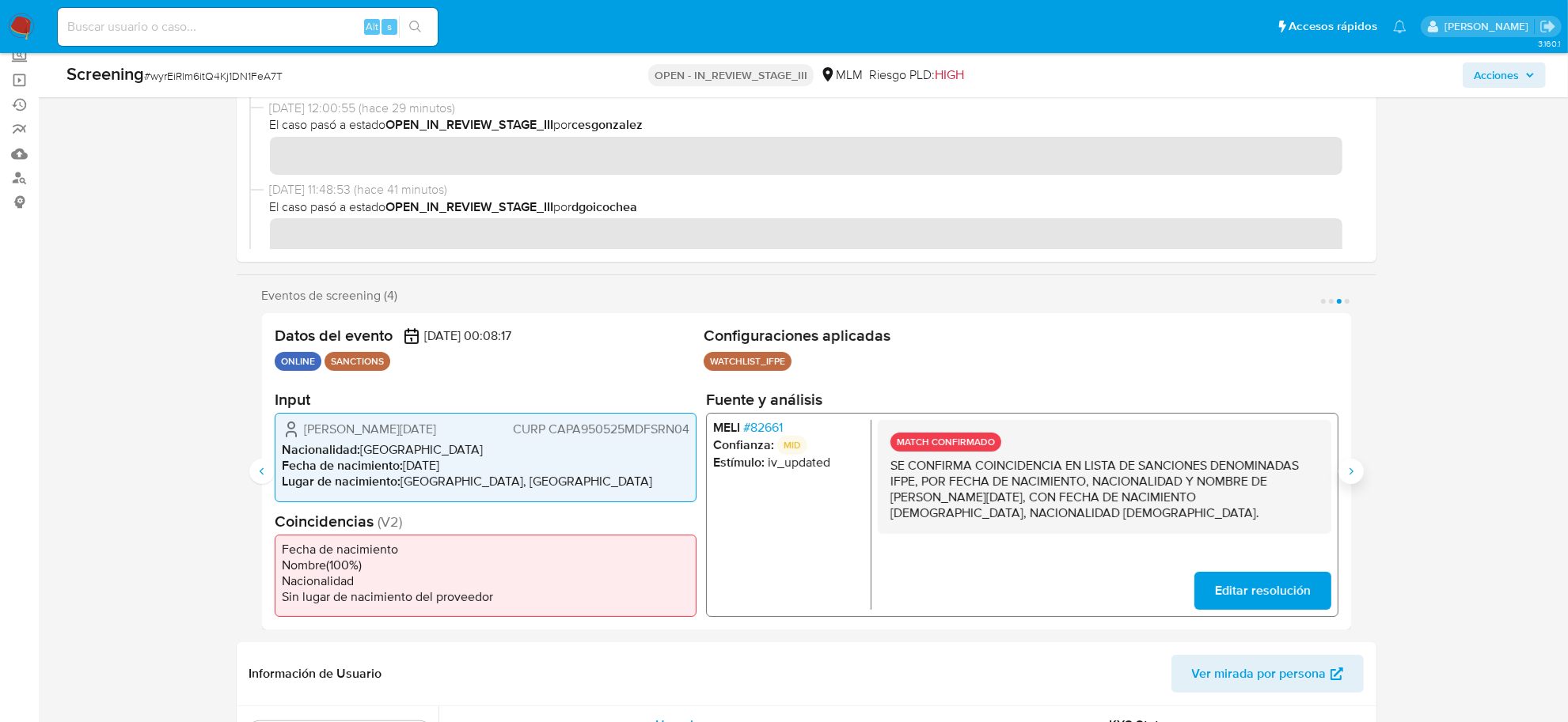
click at [1352, 463] on button "Siguiente" at bounding box center [1351, 471] width 26 height 26
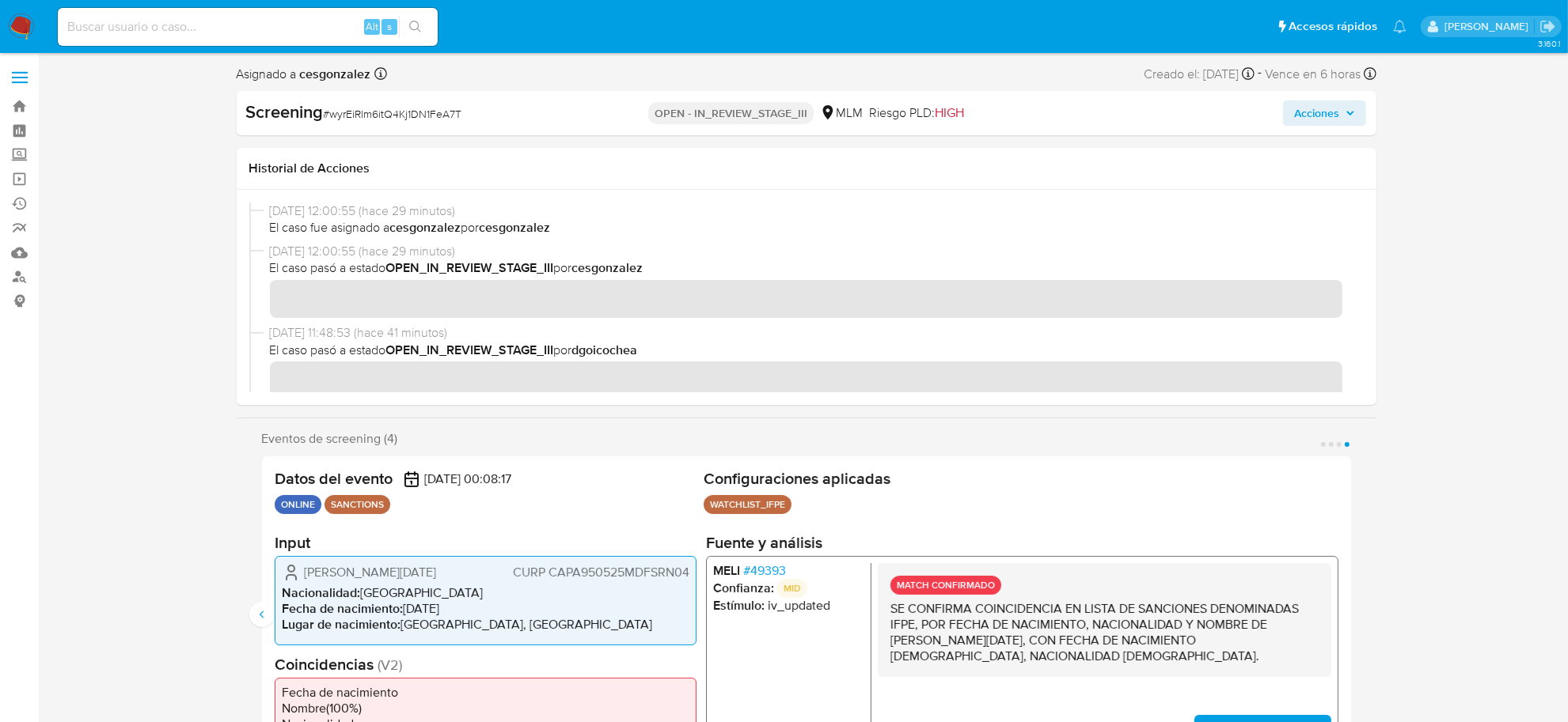
click at [1338, 107] on span "Acciones" at bounding box center [1316, 113] width 45 height 26
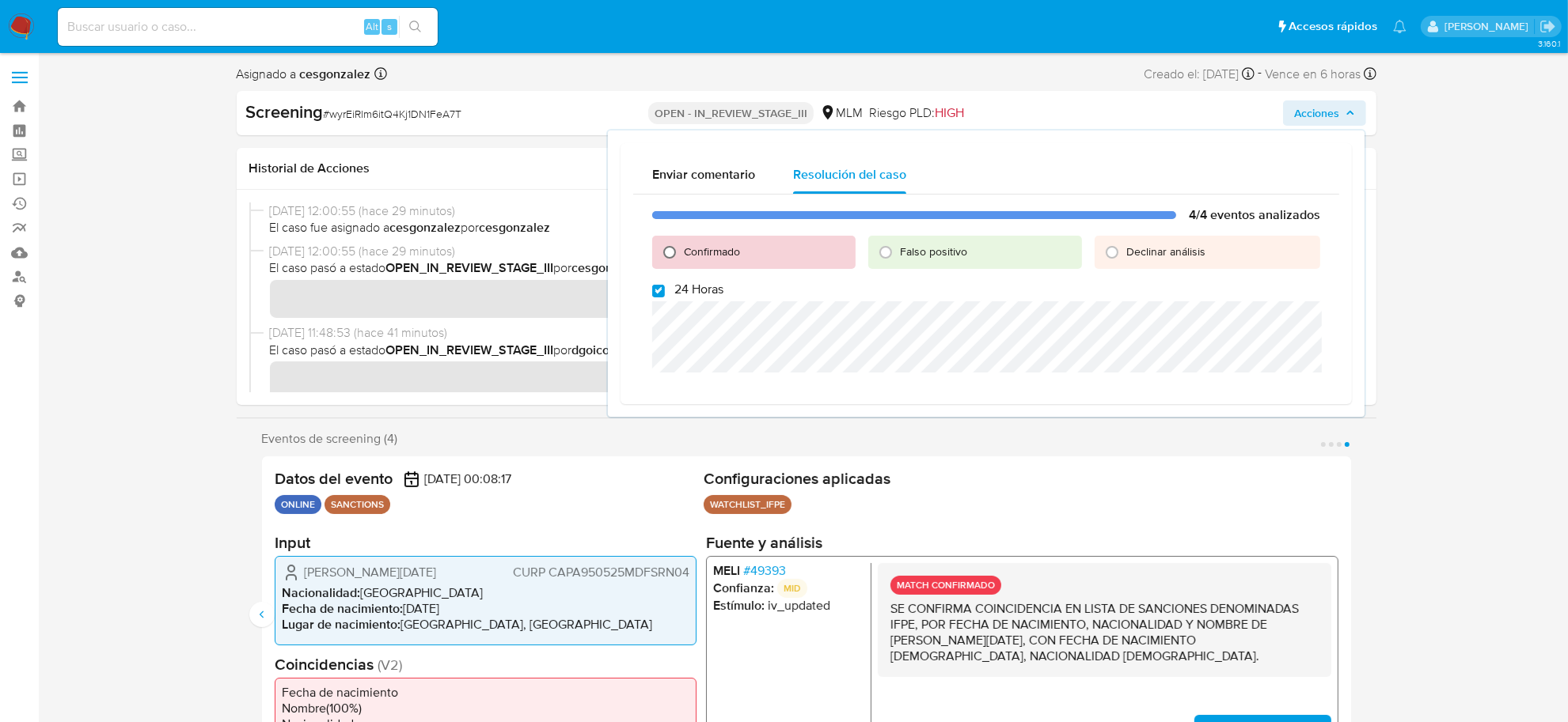
click at [667, 252] on input "Confirmado" at bounding box center [669, 252] width 26 height 26
radio input "true"
click at [650, 299] on div "4/4 eventos analizados Confirmado Falso positivo Declinar análisis 24 Horas Cer…" at bounding box center [986, 306] width 706 height 222
click at [655, 297] on input "24 Horas" at bounding box center [659, 291] width 12 height 12
checkbox input "false"
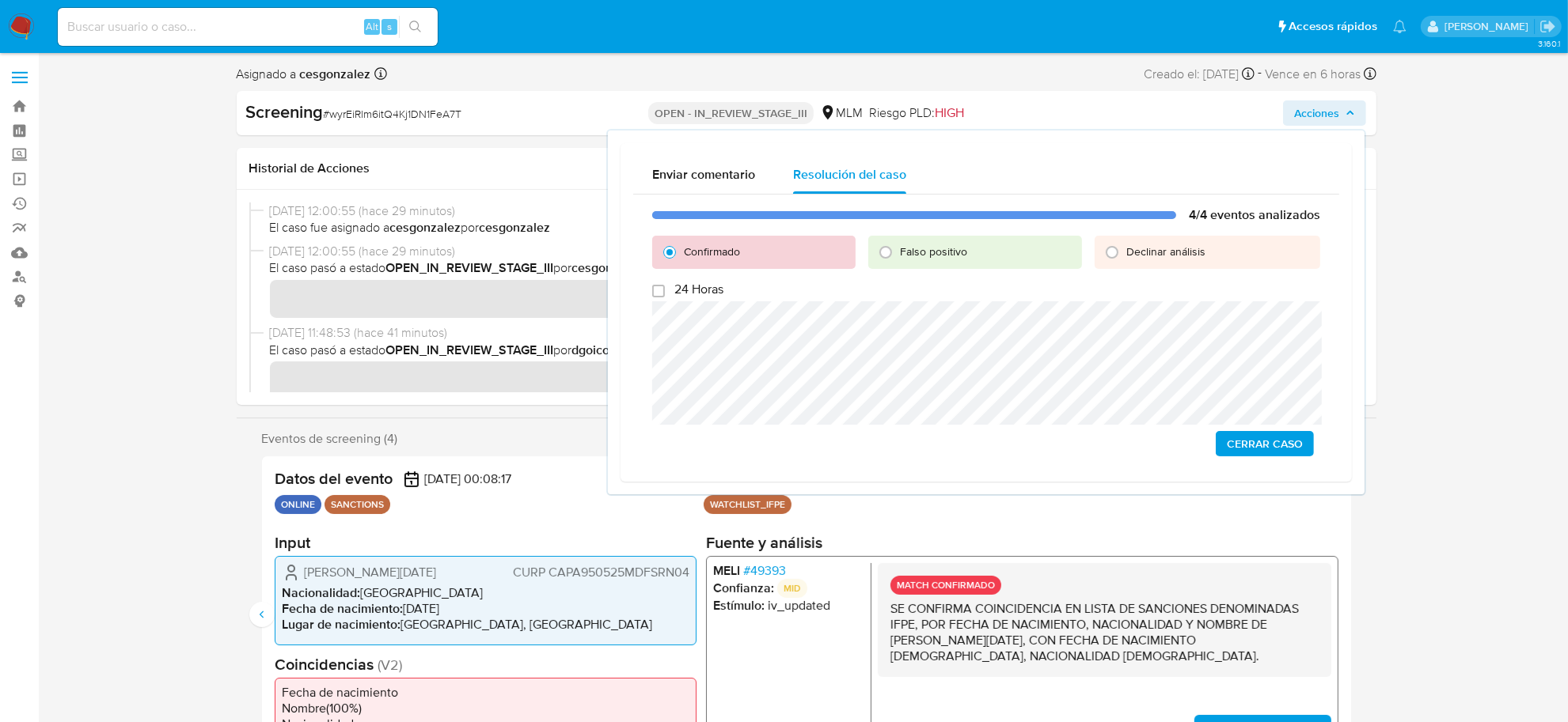
click at [1252, 444] on span "Cerrar Caso" at bounding box center [1265, 443] width 76 height 22
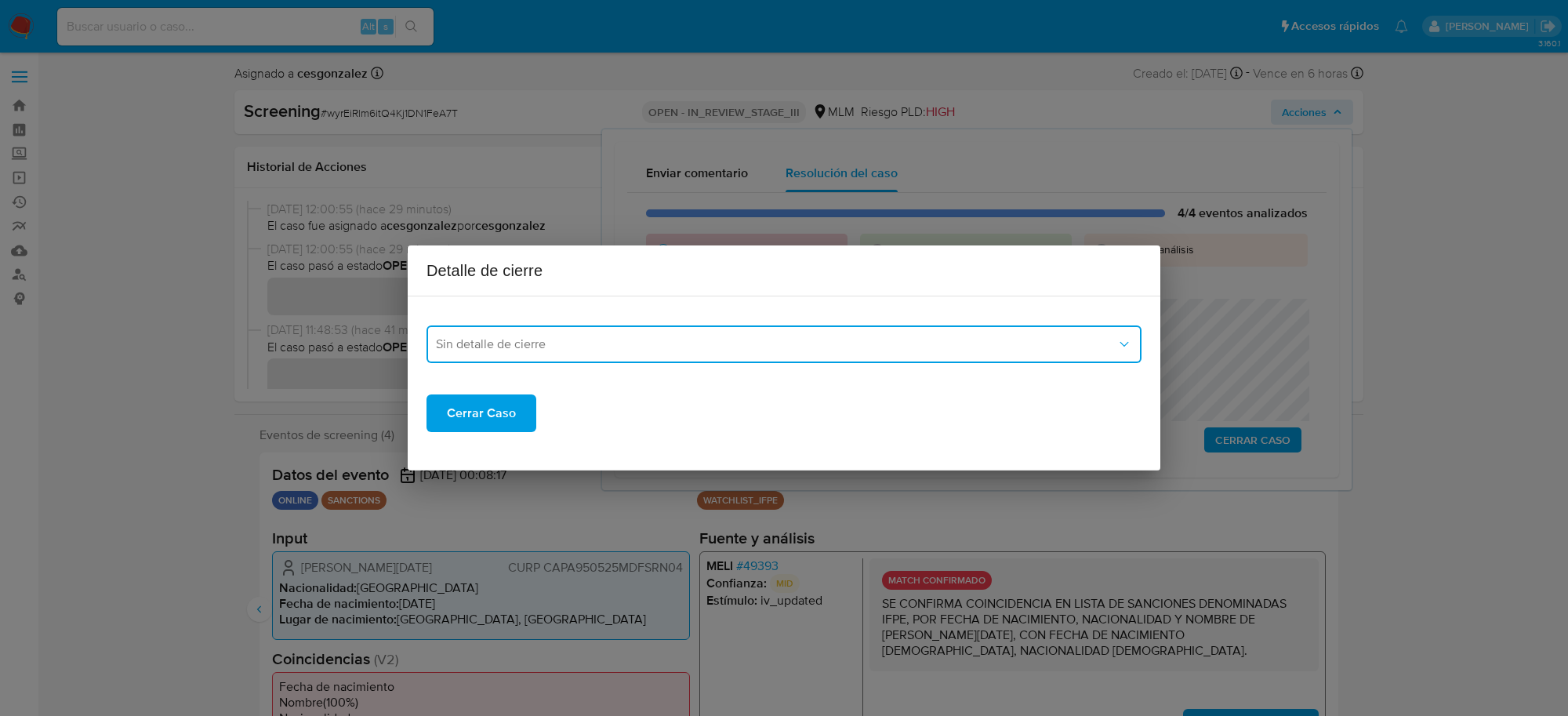
click at [604, 341] on span "Sin detalle de cierre" at bounding box center [775, 344] width 680 height 16
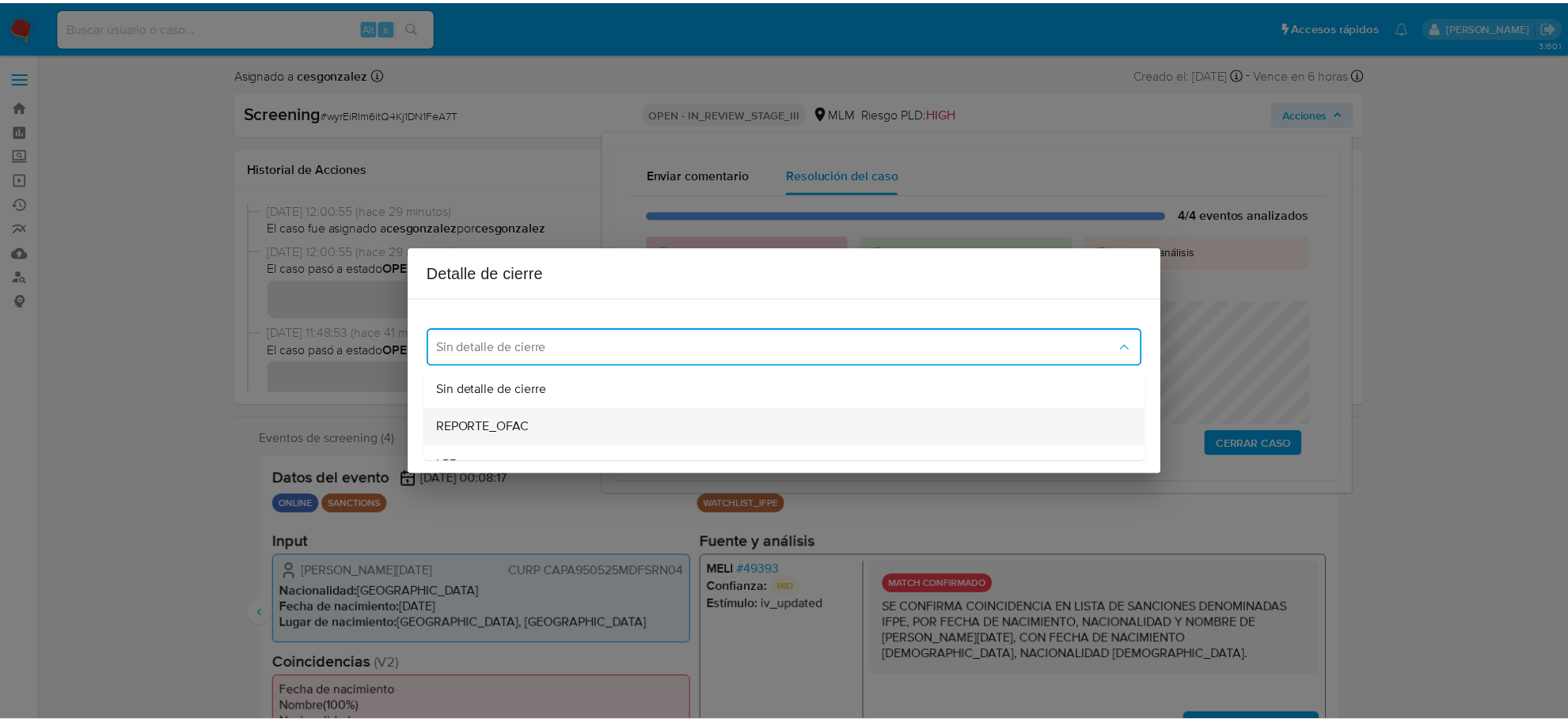
scroll to position [99, 0]
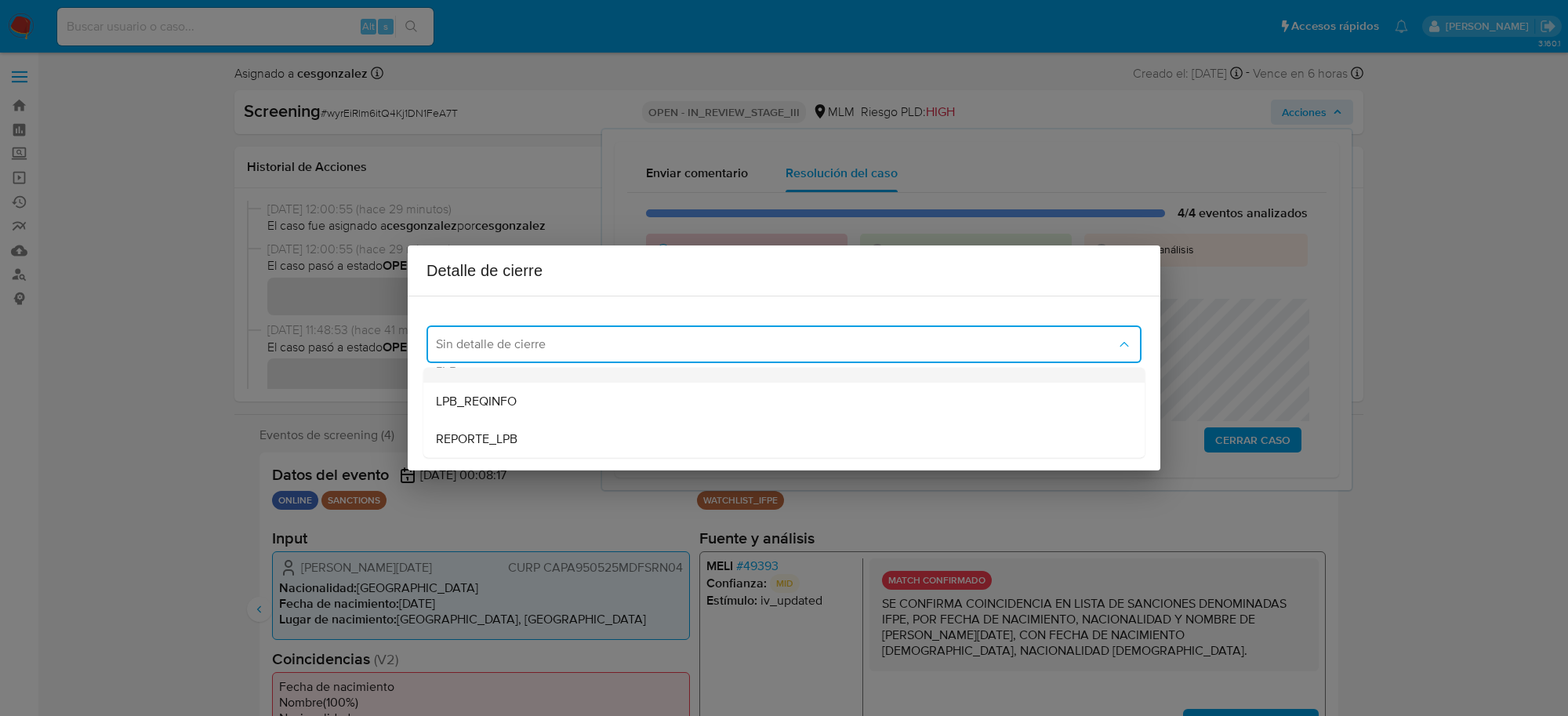
click at [477, 371] on div "LPB" at bounding box center [783, 364] width 696 height 38
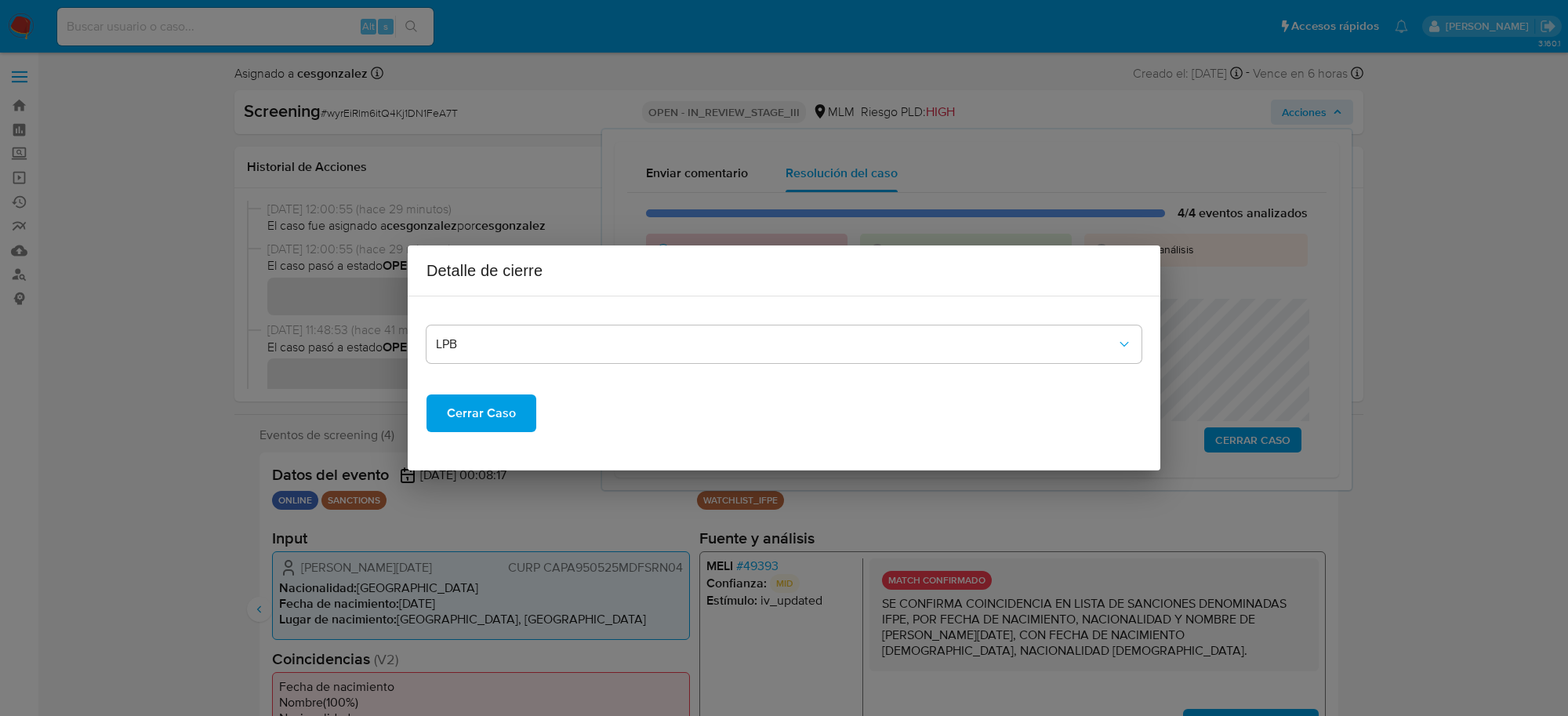
click at [475, 412] on span "Cerrar Caso" at bounding box center [481, 413] width 69 height 34
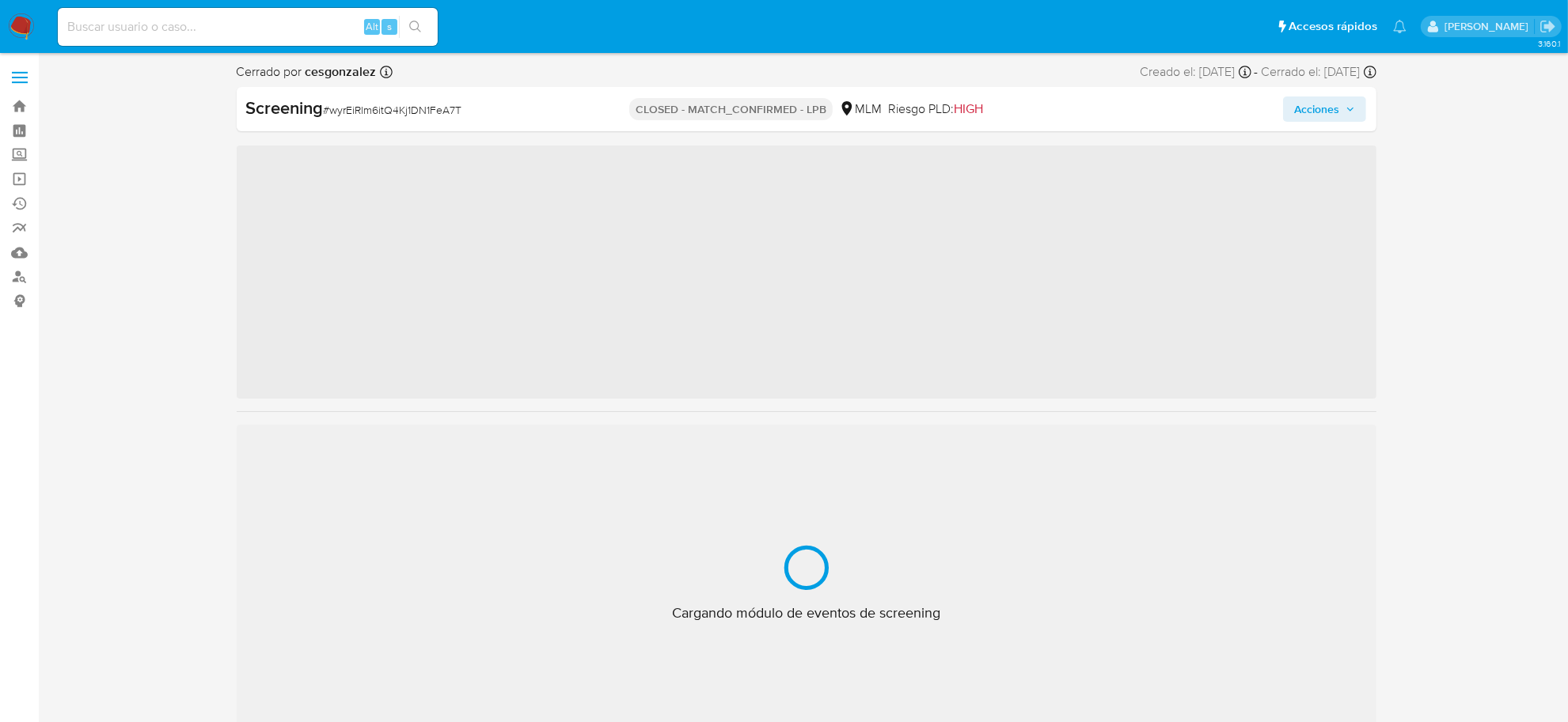
scroll to position [743, 0]
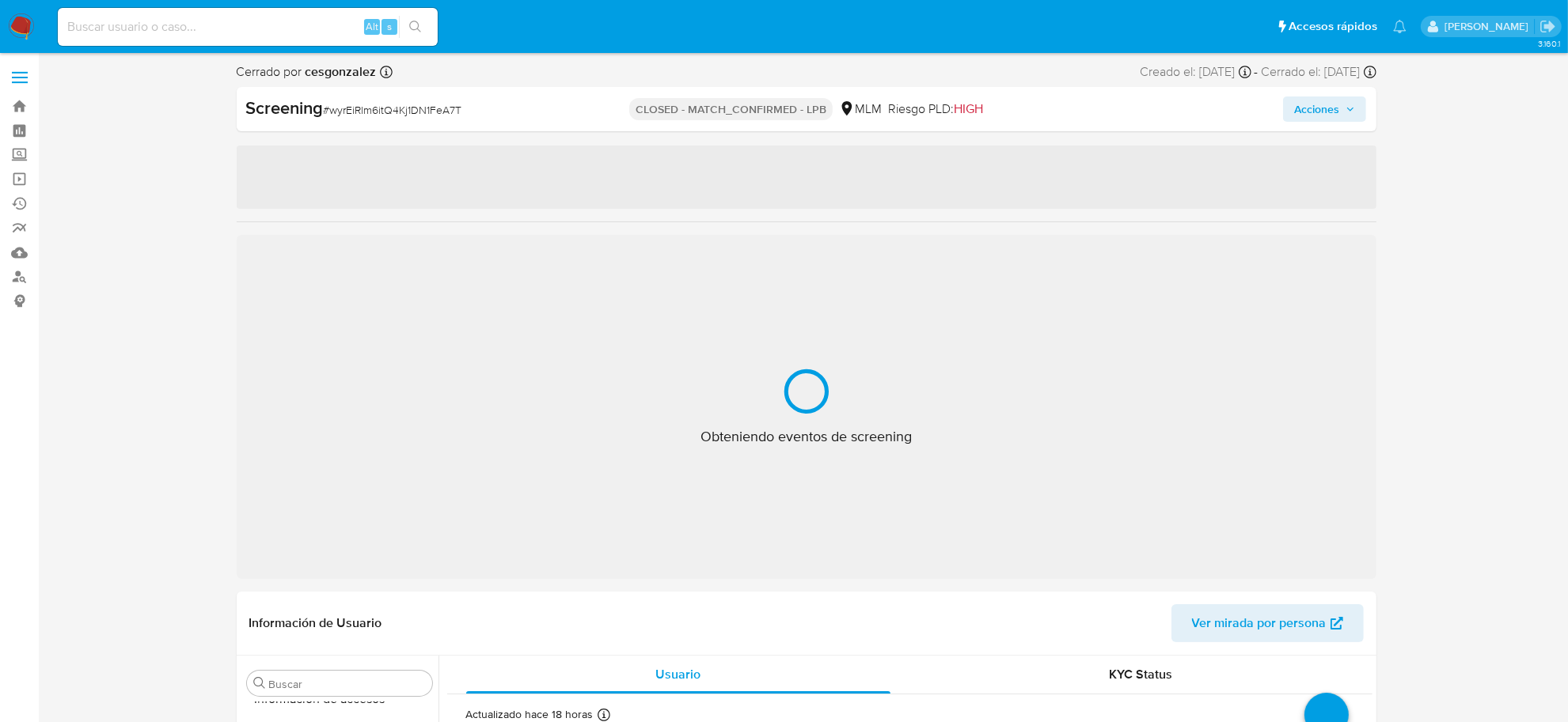
select select "10"
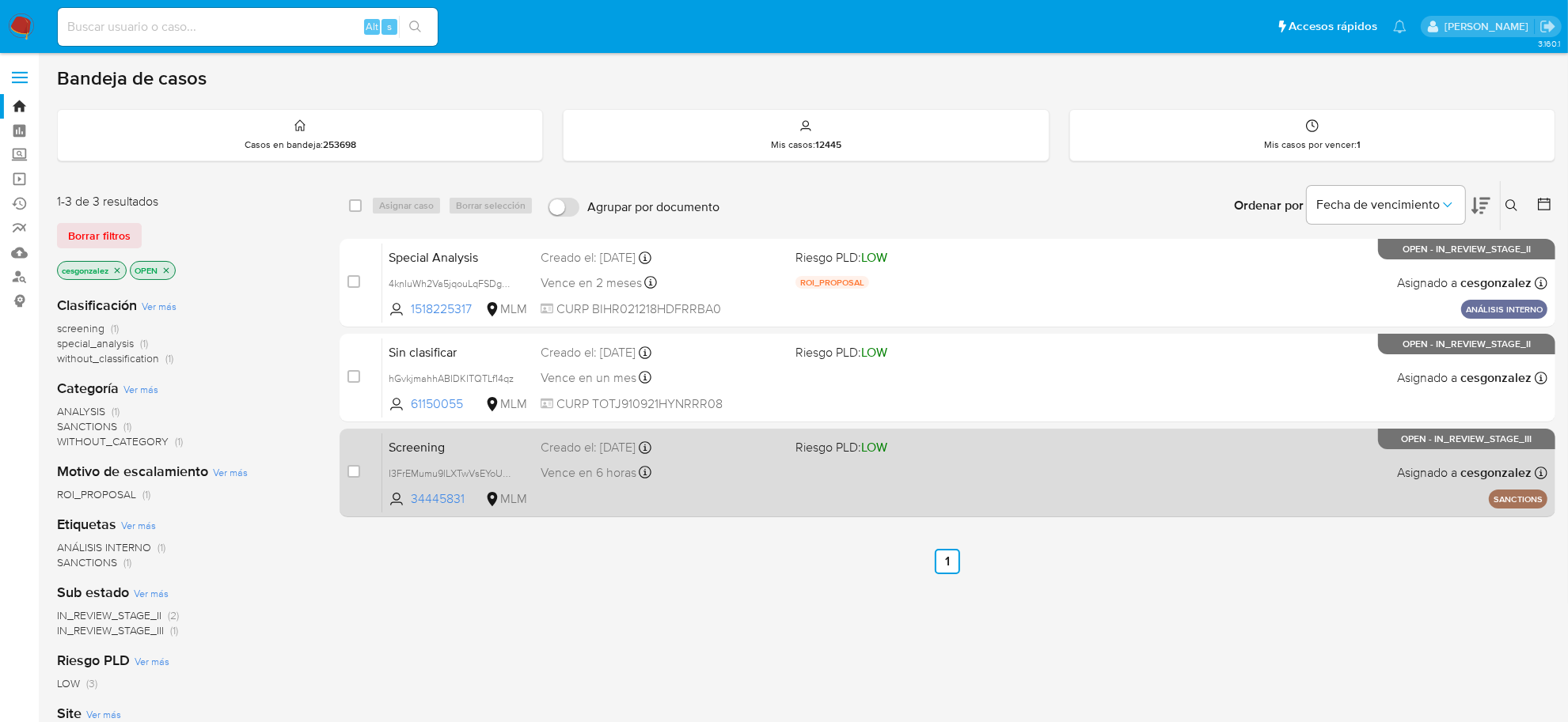
click at [754, 468] on div "Vence en 6 horas Vence el 23/09/2025 18:25:49" at bounding box center [661, 472] width 242 height 21
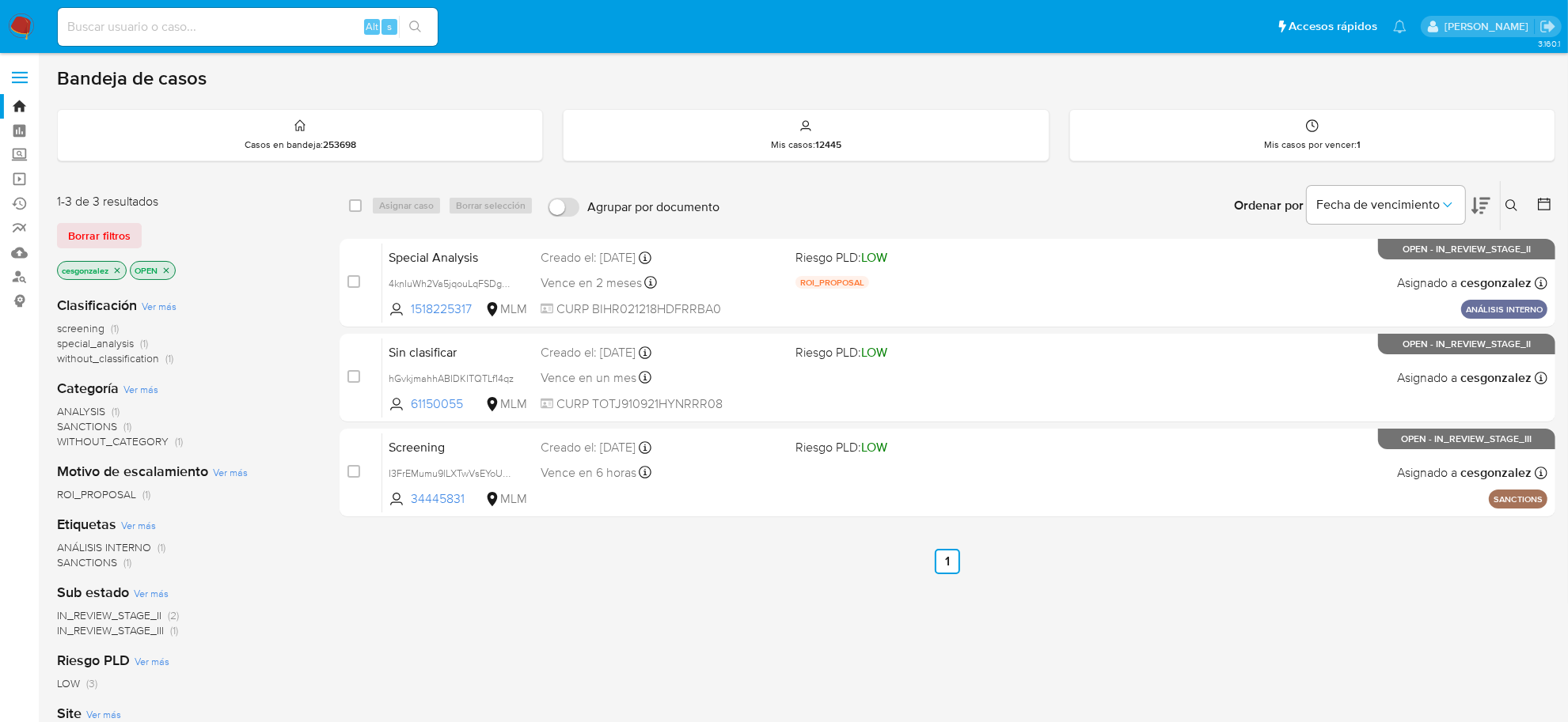
click at [11, 11] on nav "Pausado Ver notificaciones Alt s Accesos rápidos Presiona las siguientes teclas…" at bounding box center [784, 27] width 1568 height 53
click at [13, 16] on img at bounding box center [21, 27] width 27 height 27
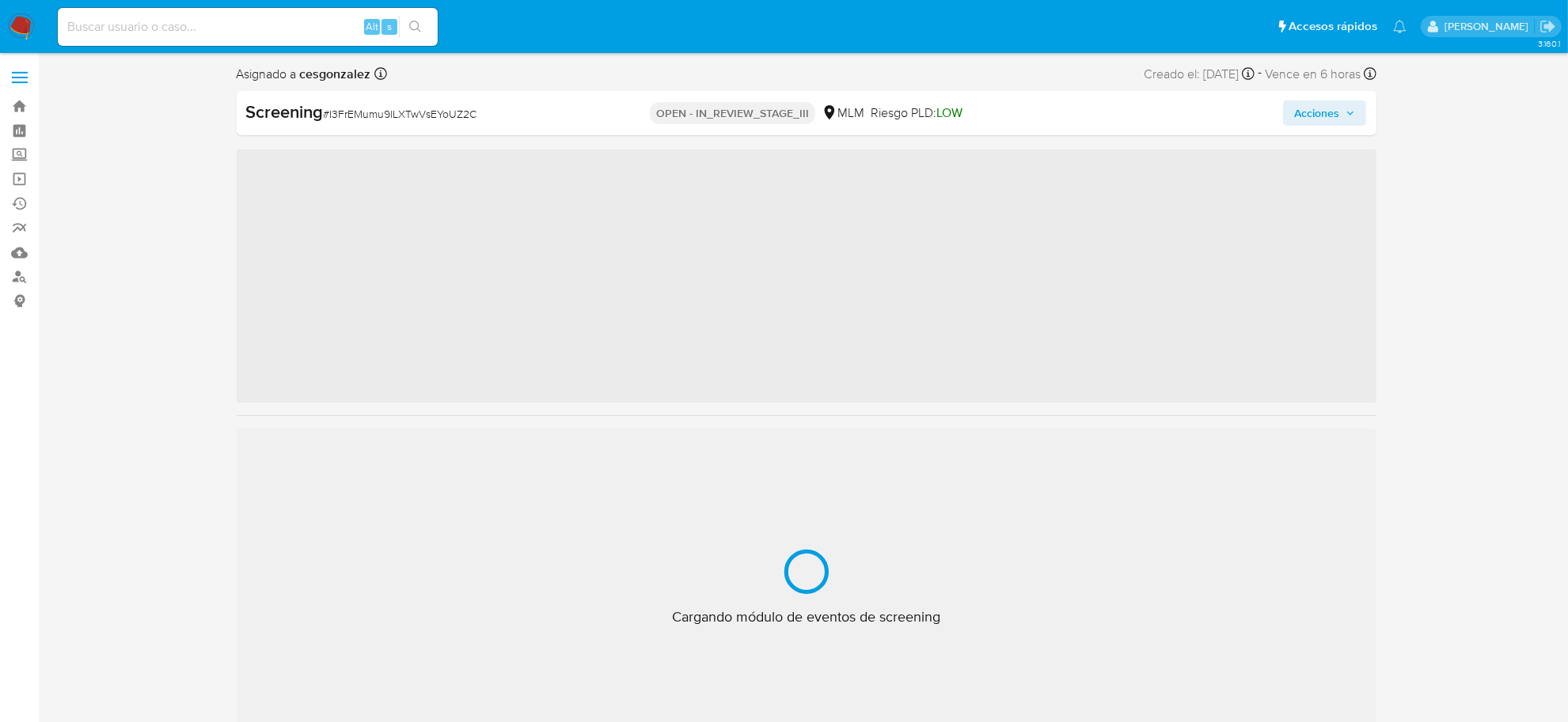
scroll to position [743, 0]
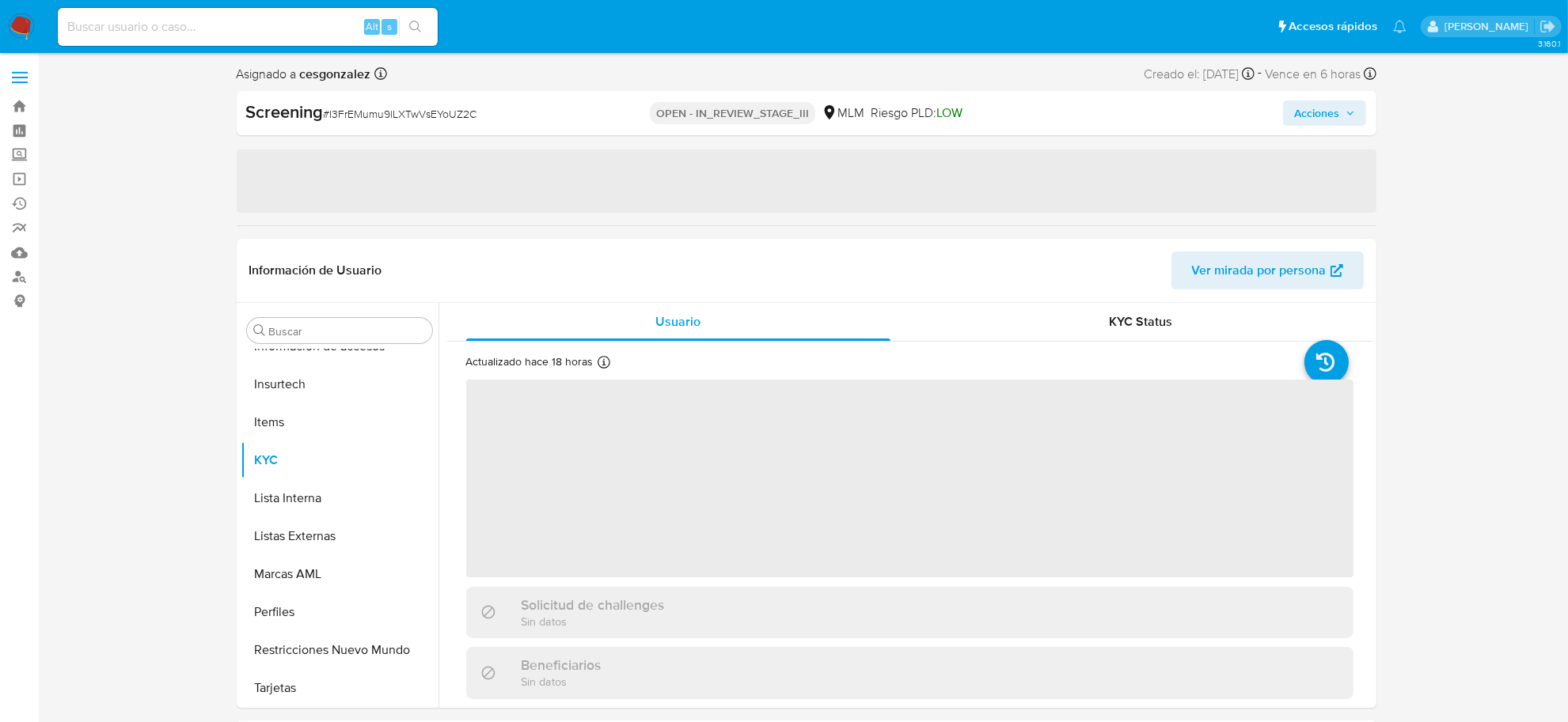
select select "10"
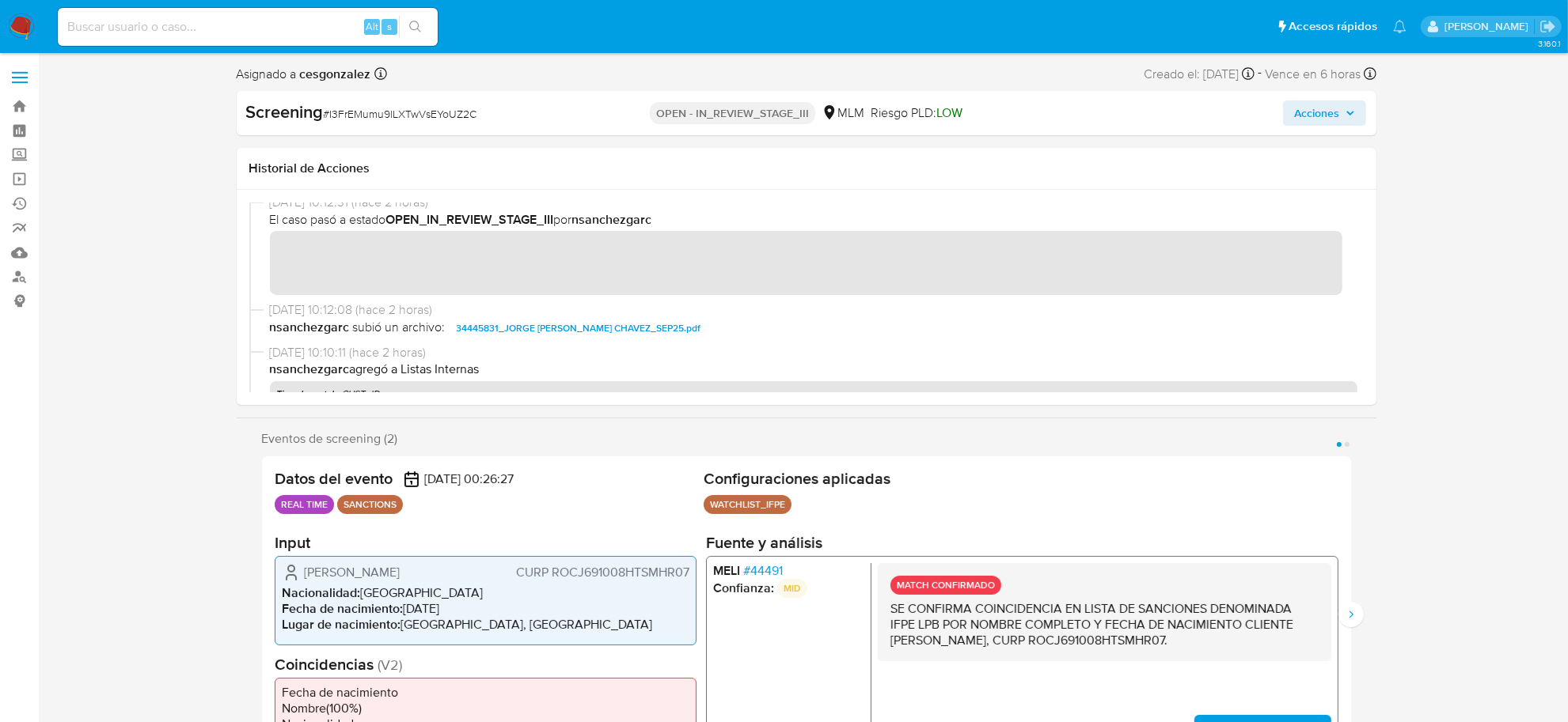
scroll to position [99, 0]
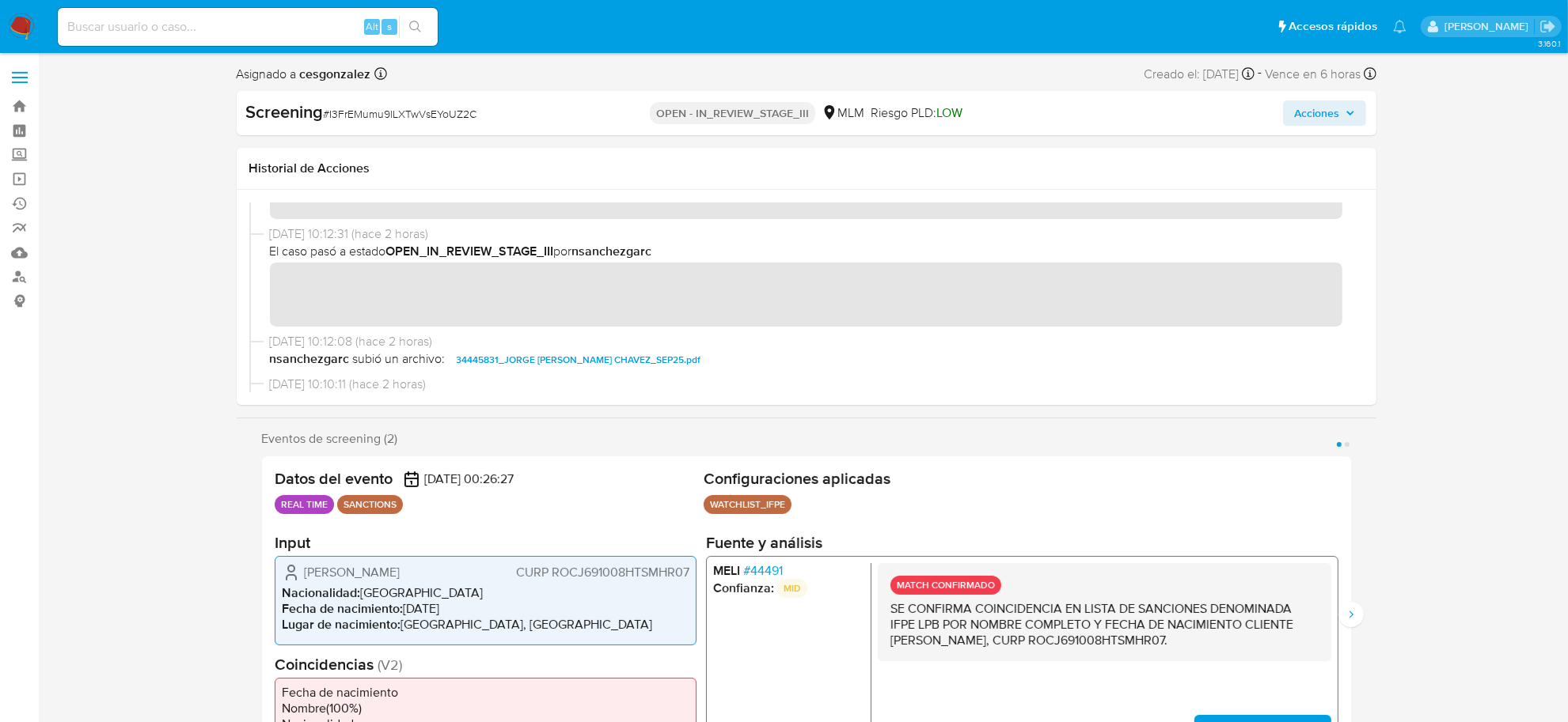
click at [1328, 115] on span "Acciones" at bounding box center [1316, 113] width 45 height 26
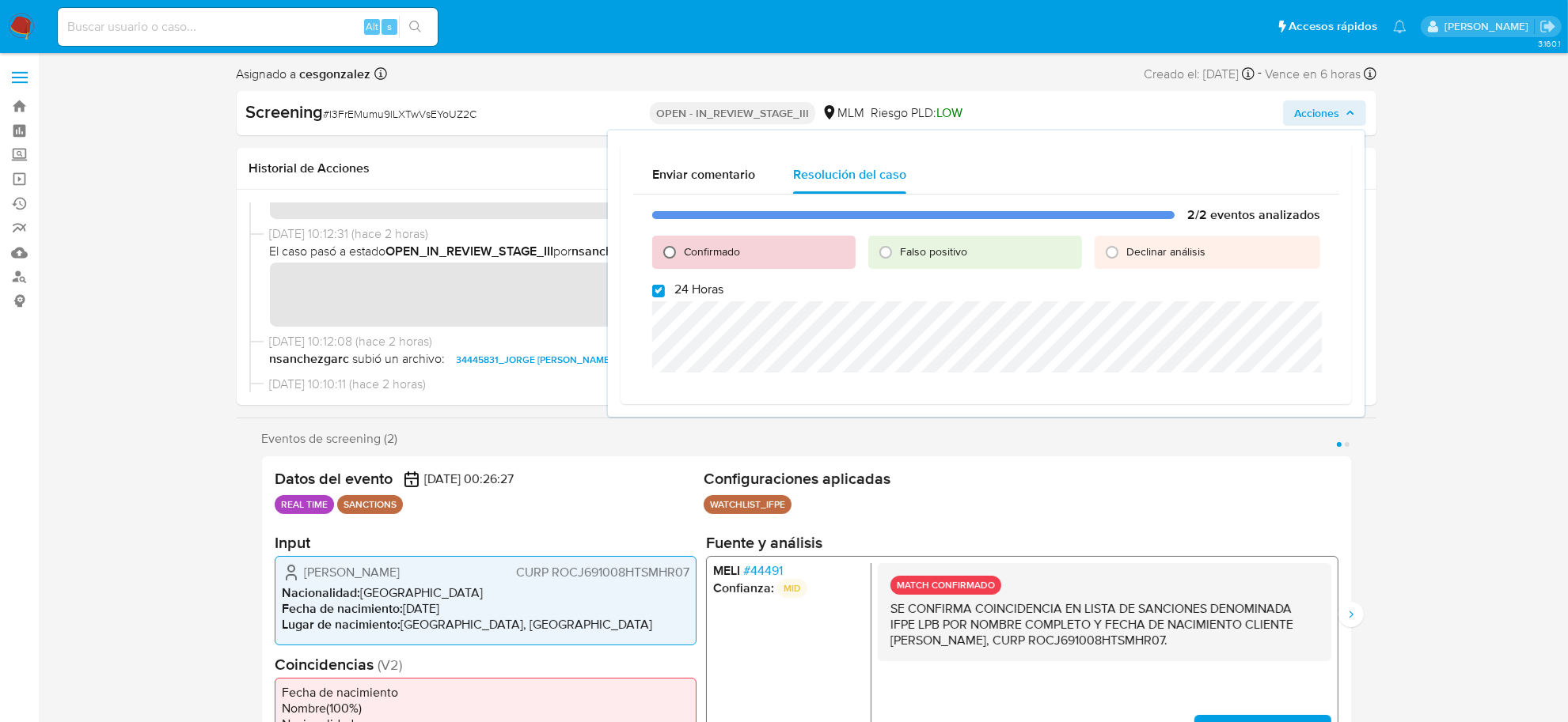
click at [662, 247] on input "Confirmado" at bounding box center [669, 252] width 26 height 26
radio input "true"
click at [659, 286] on input "24 Horas" at bounding box center [659, 291] width 12 height 12
checkbox input "false"
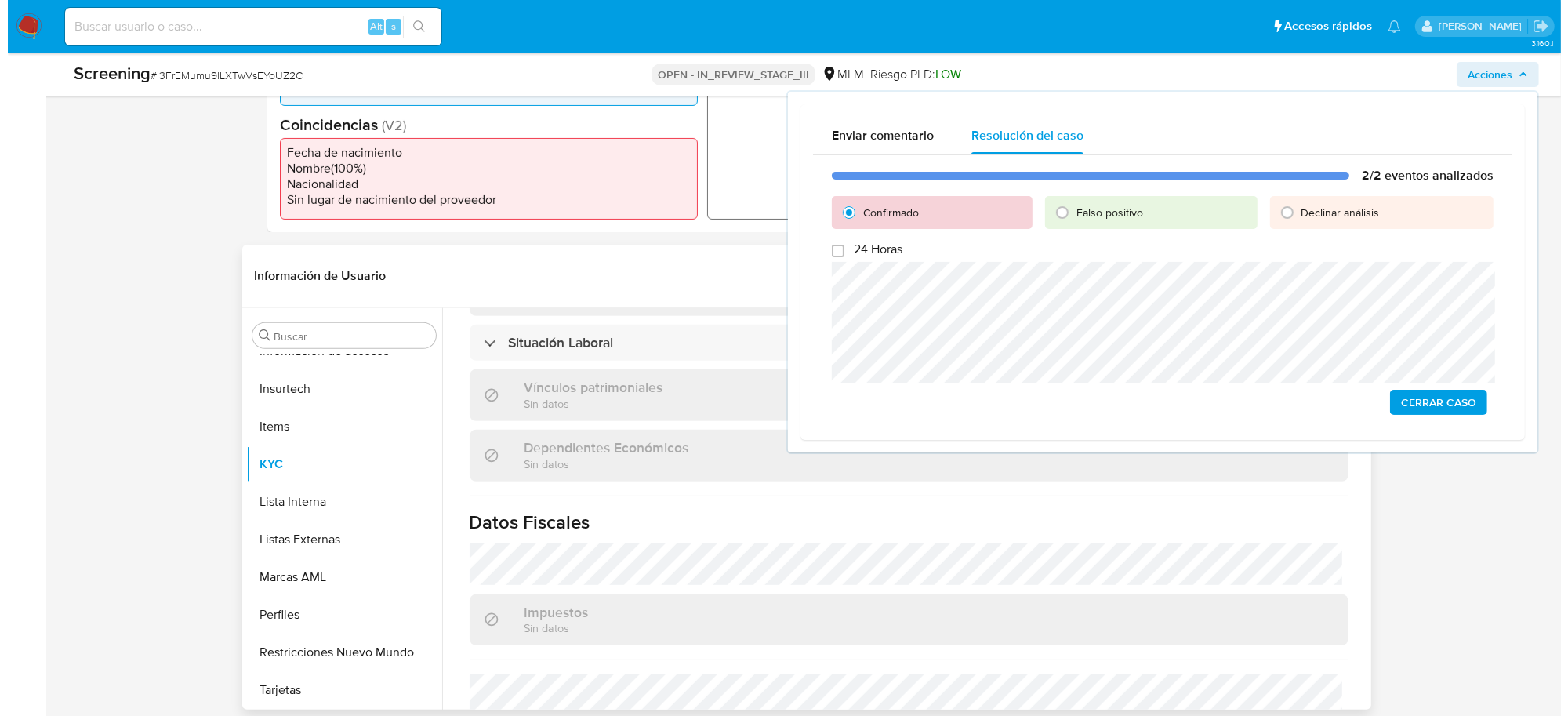
scroll to position [980, 0]
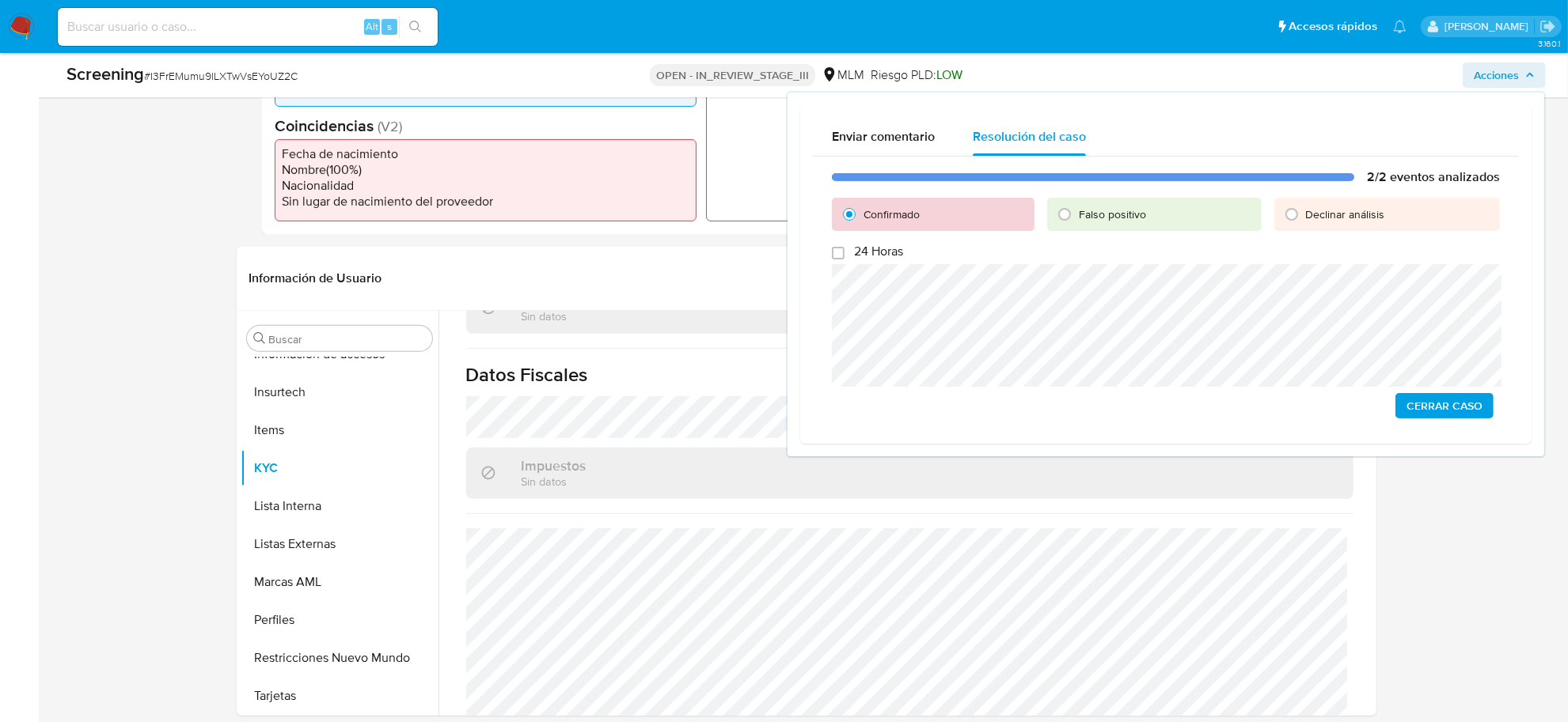
click at [1461, 411] on span "Cerrar Caso" at bounding box center [1445, 406] width 76 height 22
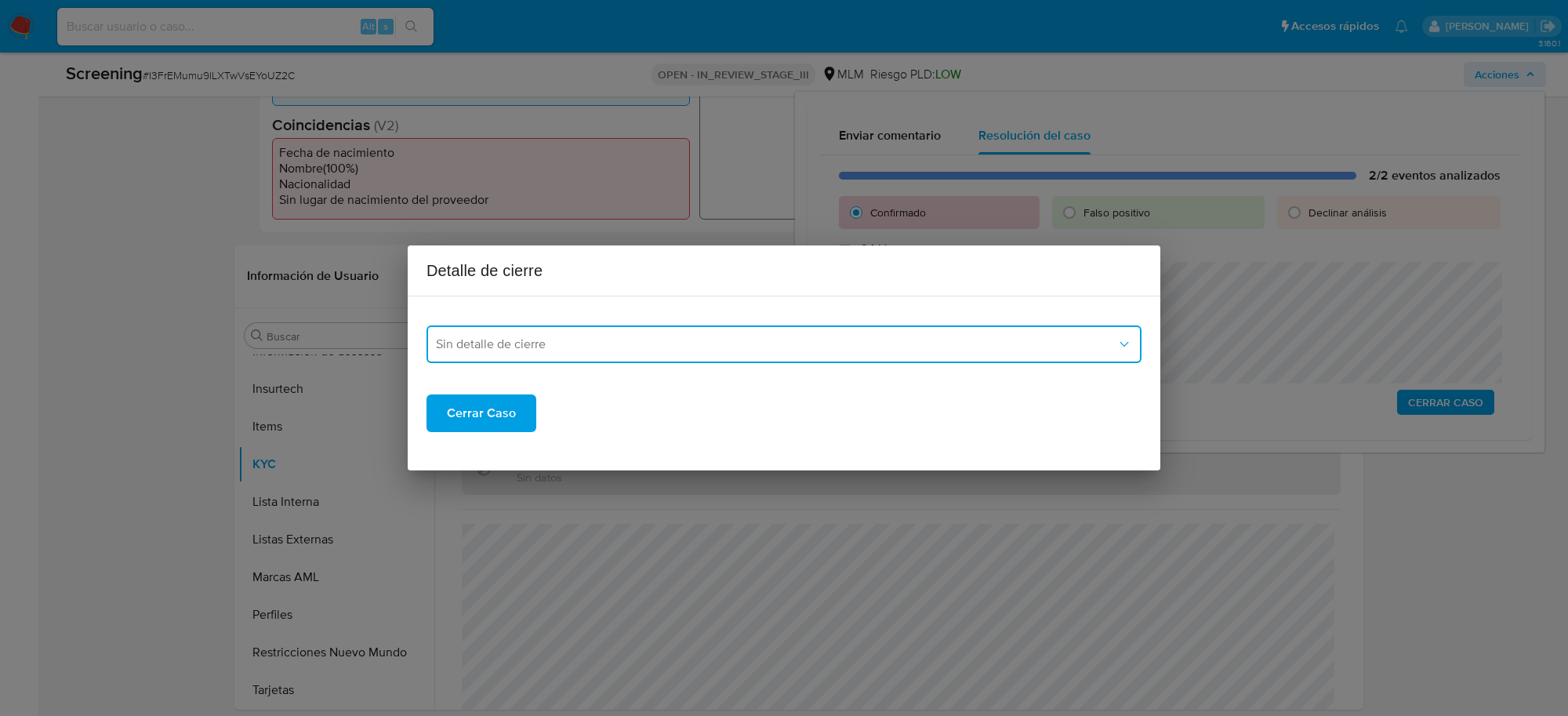
click at [655, 361] on button "Sin detalle de cierre" at bounding box center [784, 344] width 715 height 38
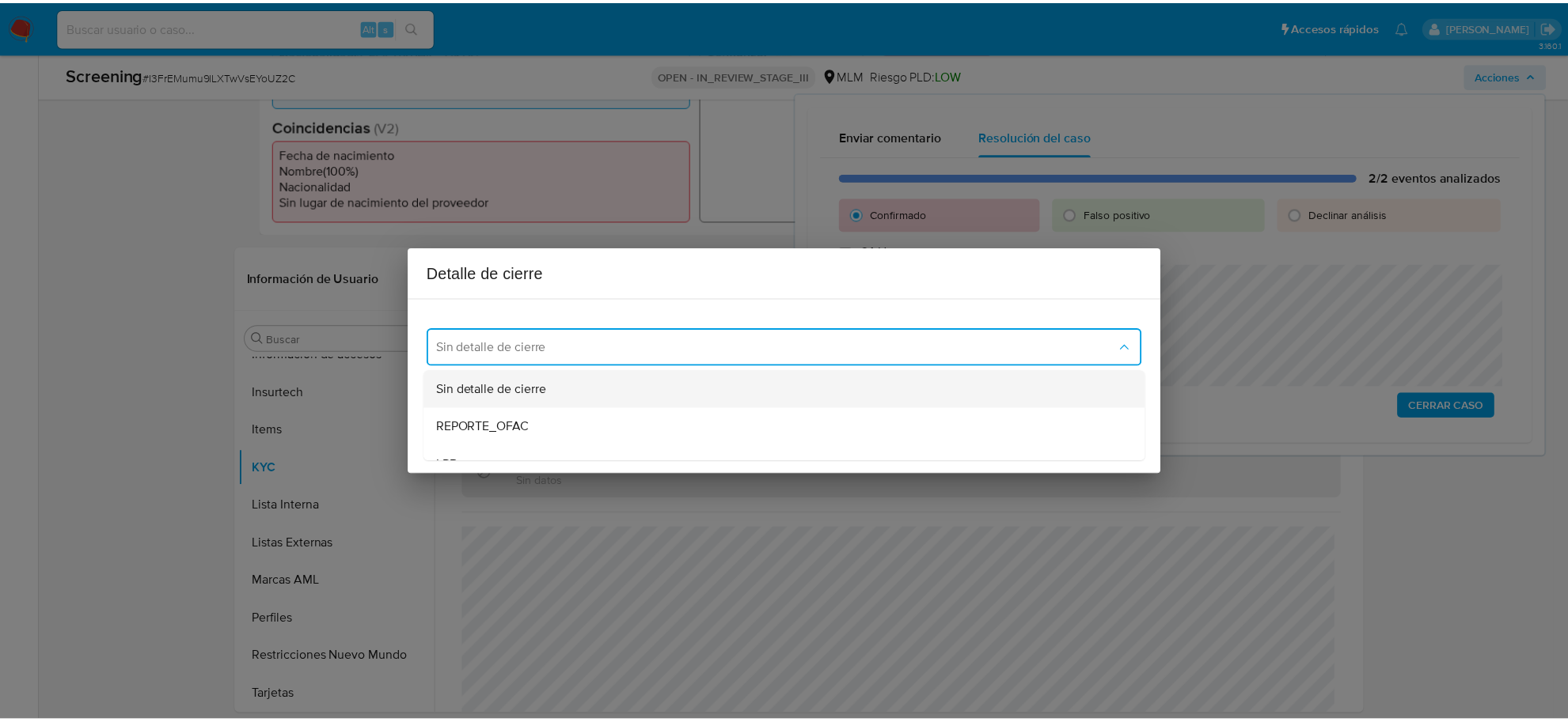
scroll to position [99, 0]
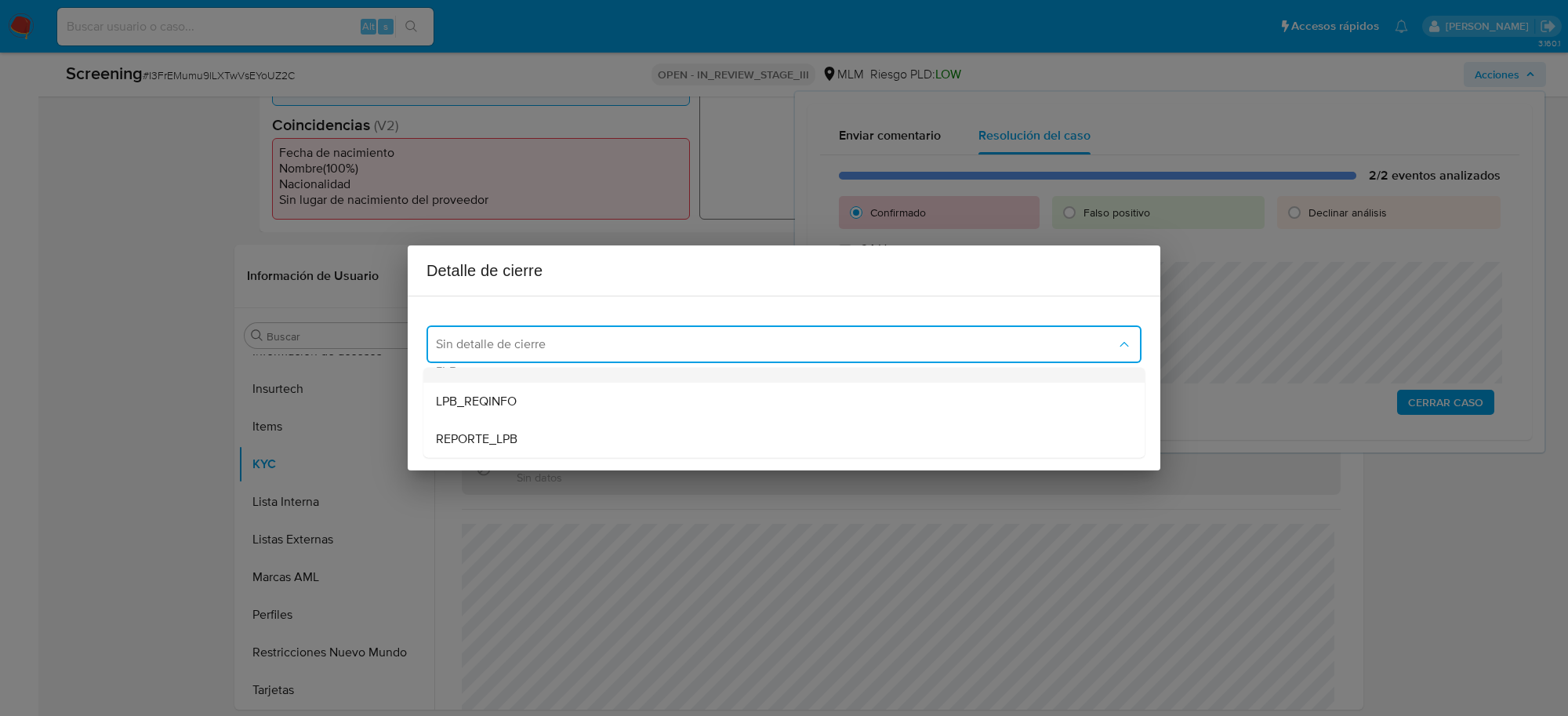
click at [480, 381] on div "LPB" at bounding box center [783, 364] width 696 height 38
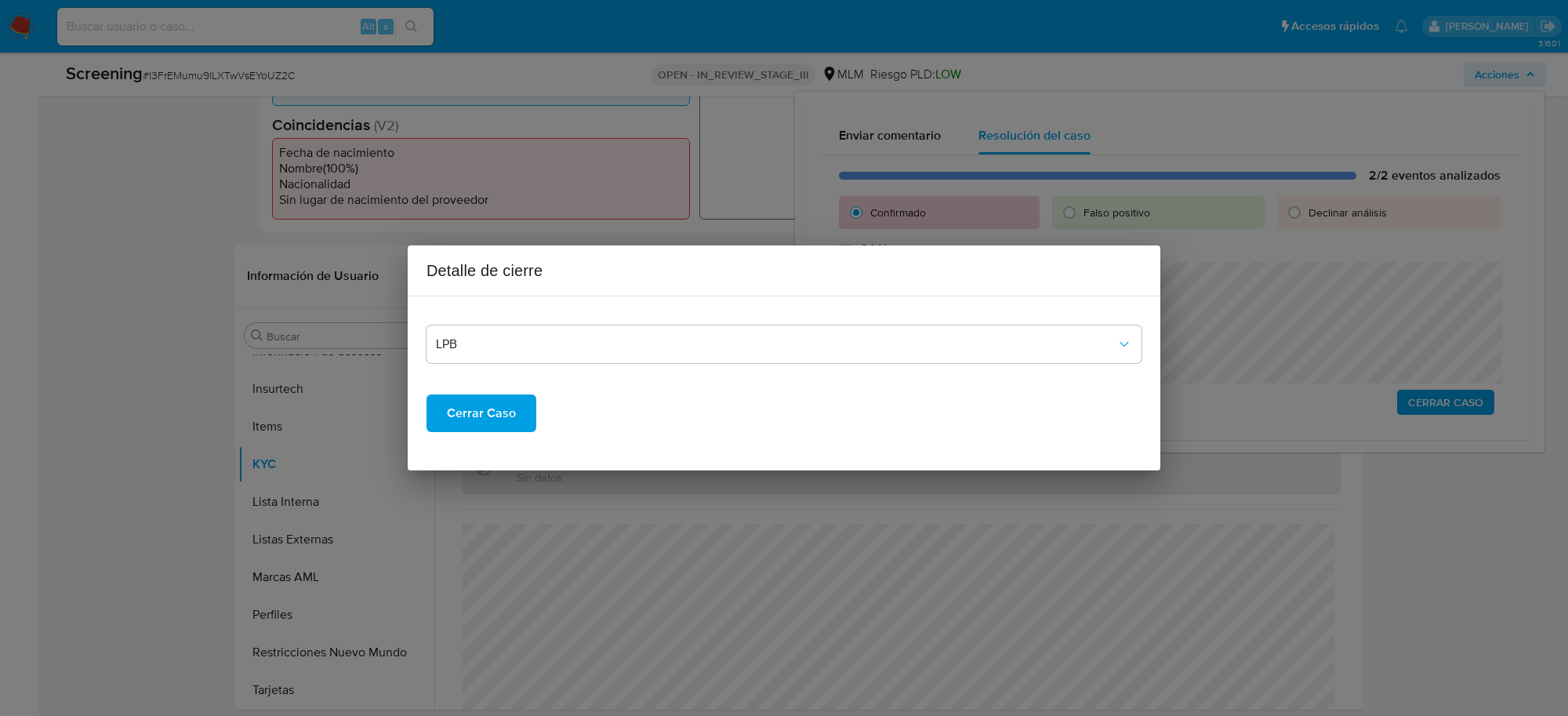
click at [471, 418] on span "Cerrar Caso" at bounding box center [481, 413] width 69 height 34
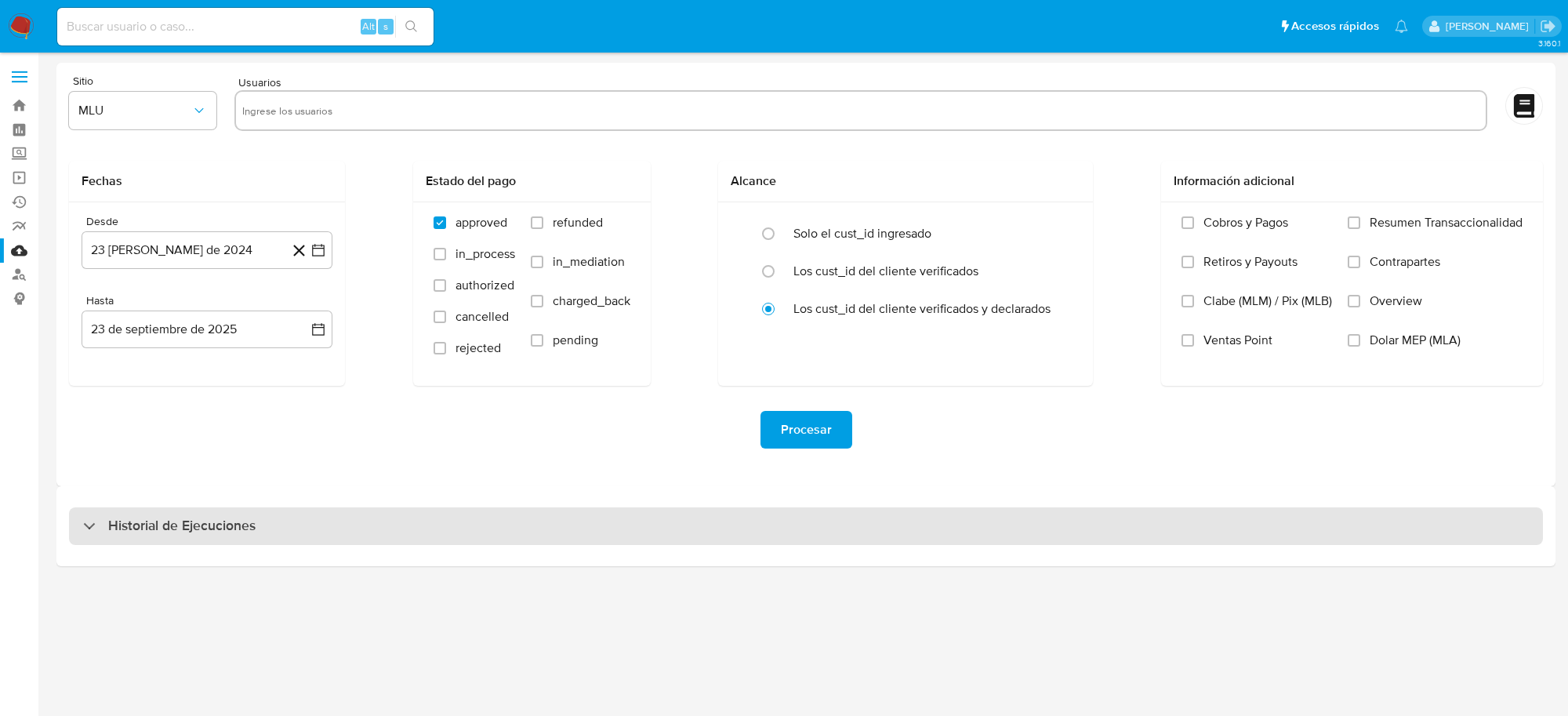
click at [261, 518] on div "Historial de Ejecuciones" at bounding box center [806, 526] width 1474 height 38
select select "10"
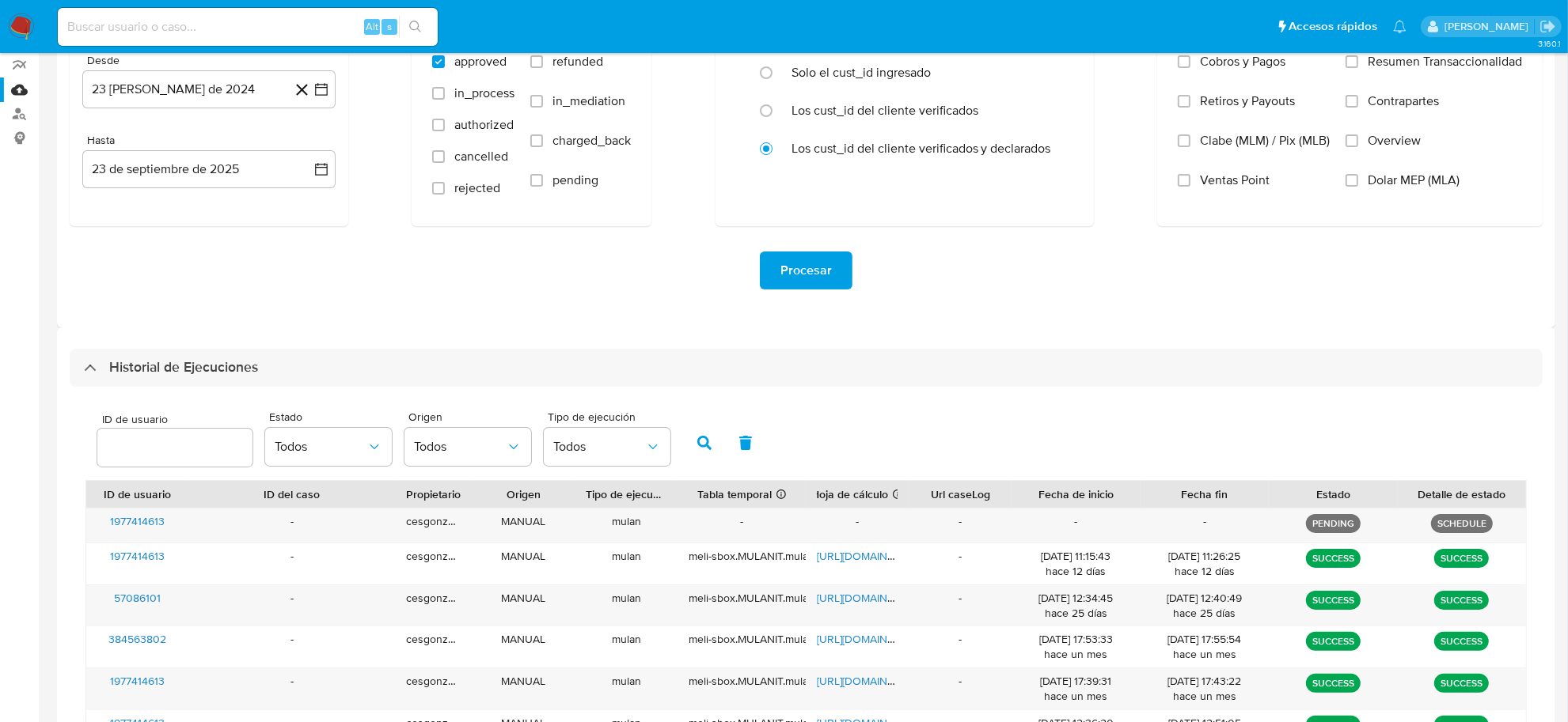
scroll to position [198, 0]
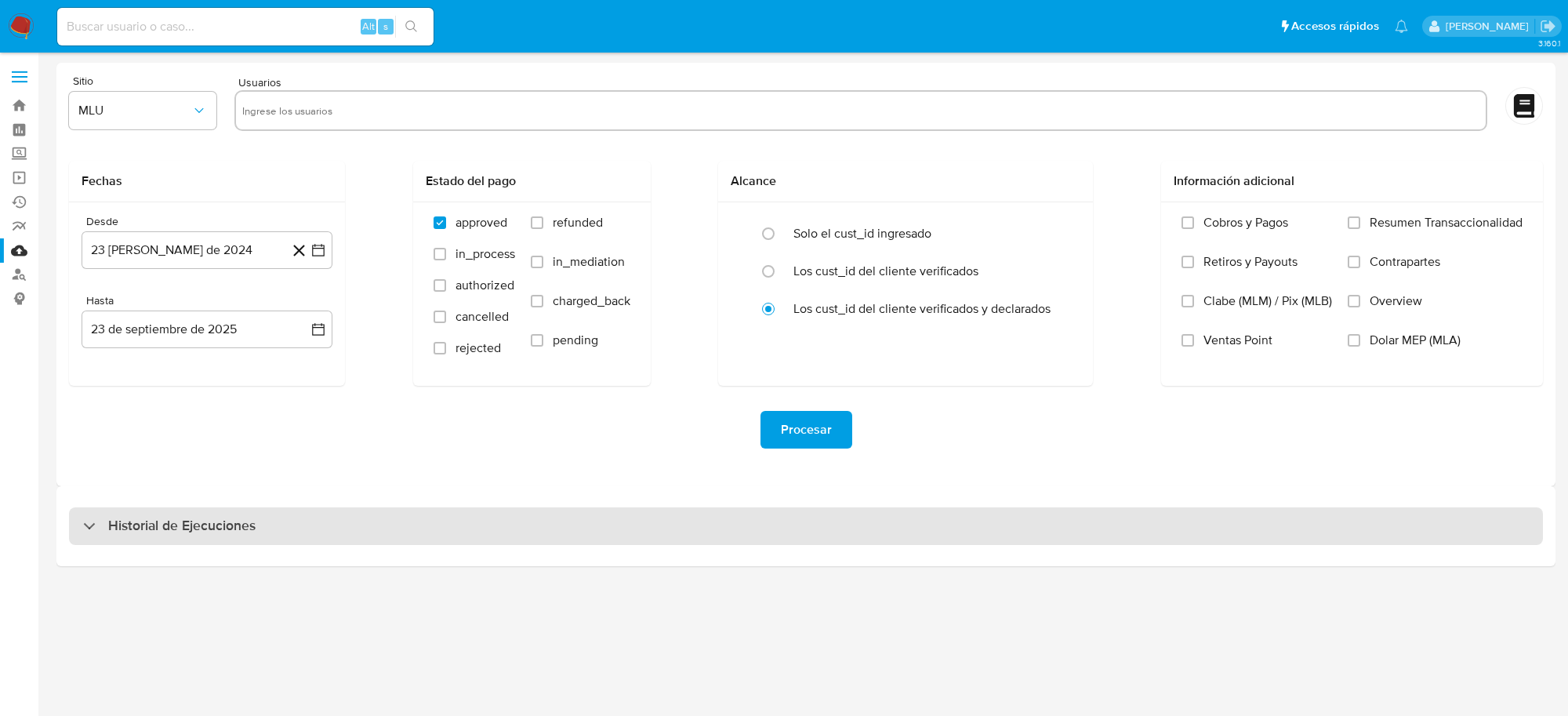
click at [186, 517] on h3 "Historial de Ejecuciones" at bounding box center [182, 525] width 147 height 18
select select "10"
click at [270, 525] on div "Historial de Ejecuciones" at bounding box center [806, 526] width 1474 height 38
select select "10"
click at [385, 531] on div "Historial de Ejecuciones" at bounding box center [806, 526] width 1474 height 38
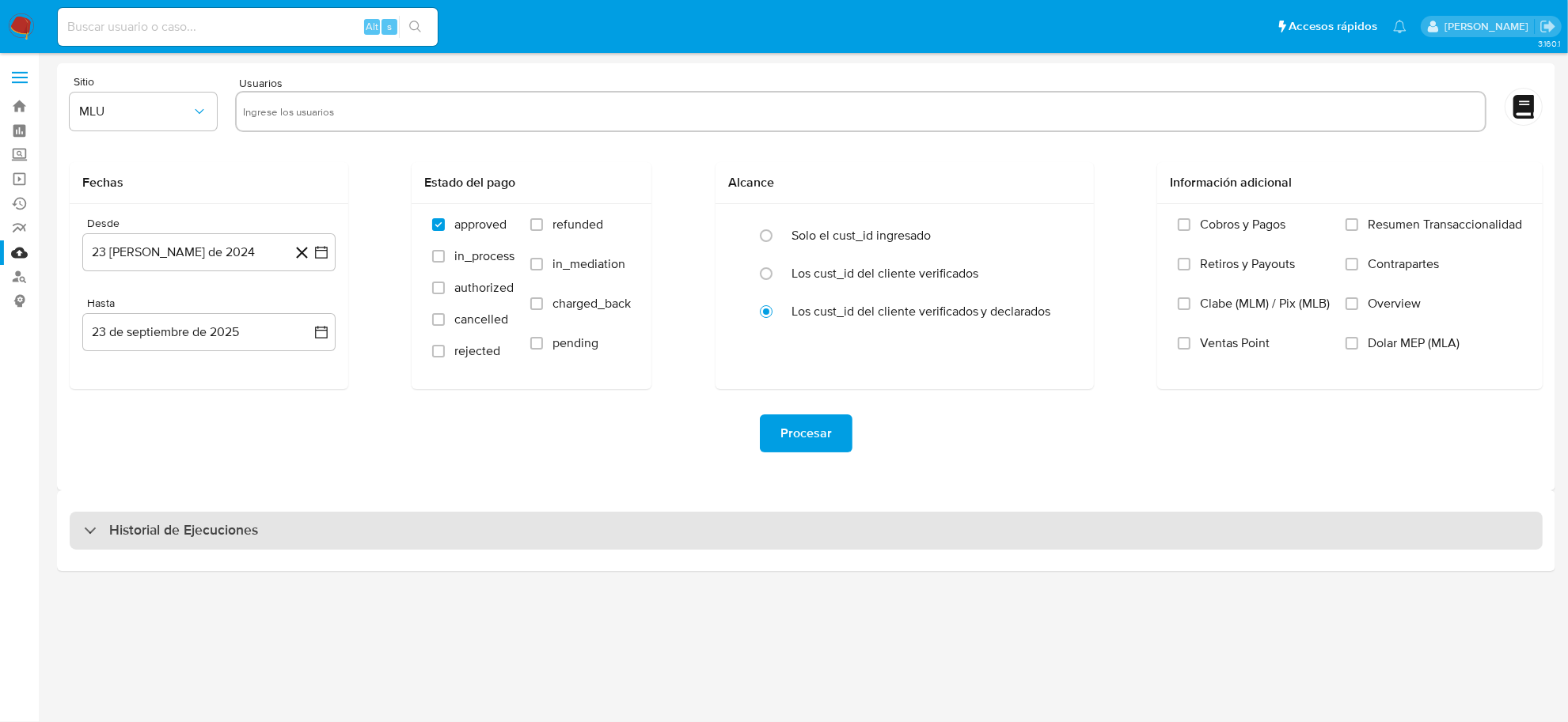
select select "10"
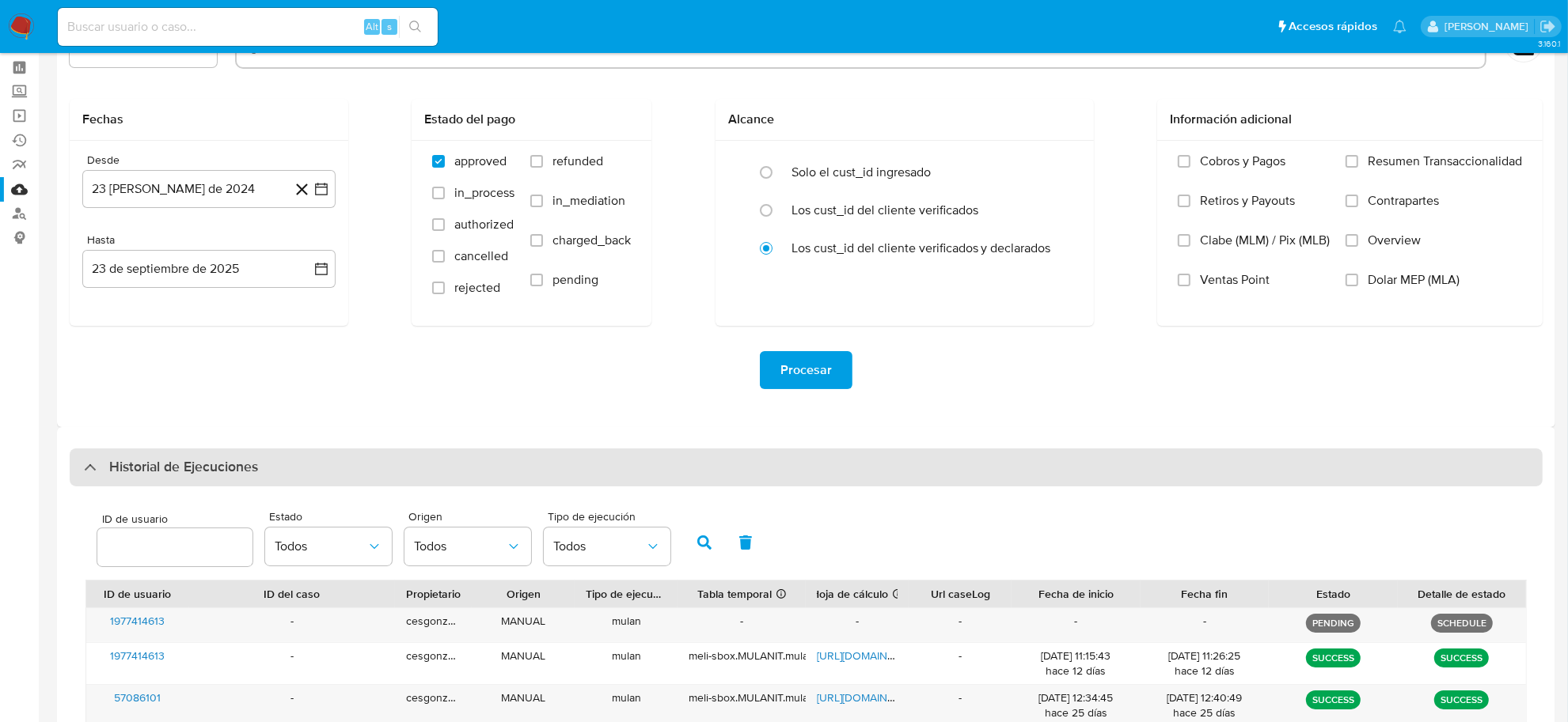
scroll to position [99, 0]
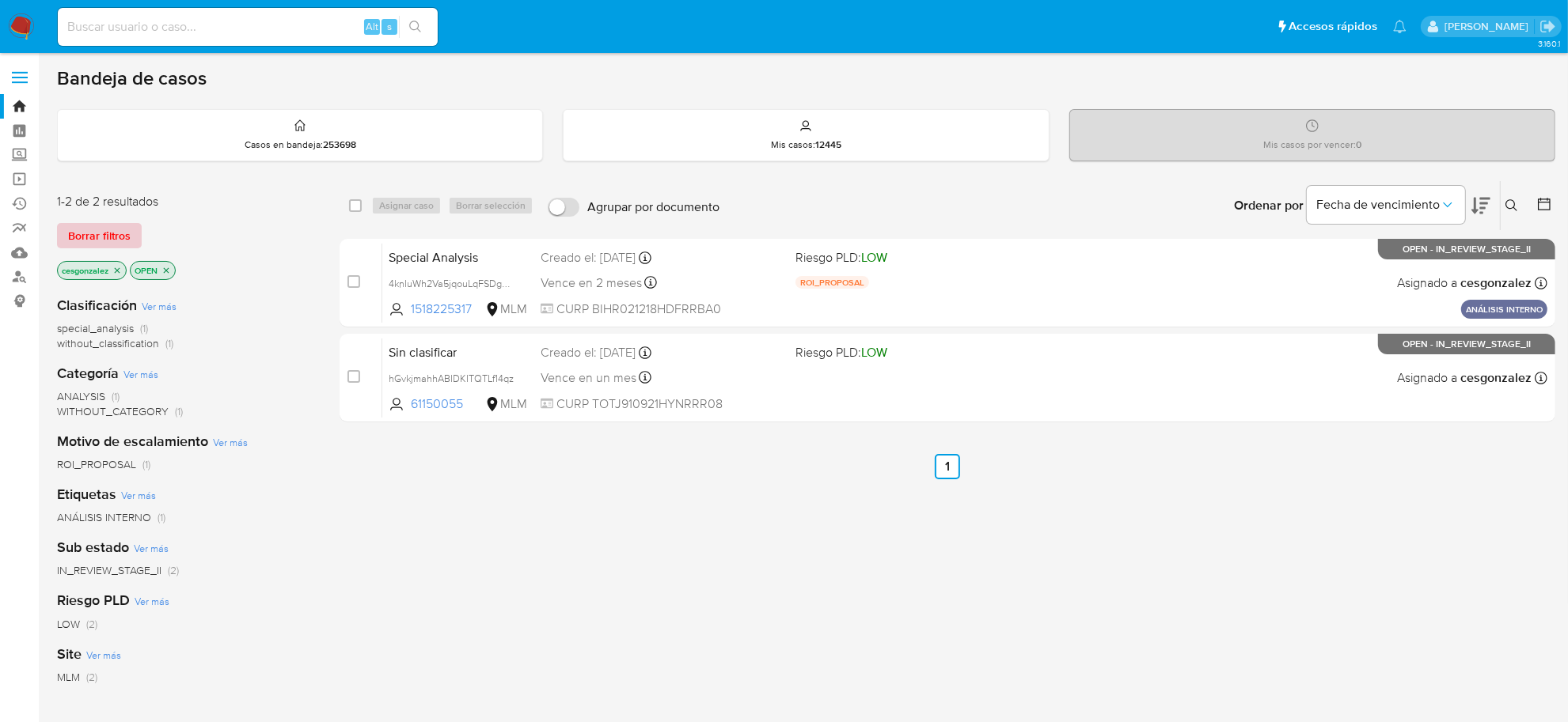
click at [77, 245] on span "Borrar filtros" at bounding box center [99, 236] width 63 height 22
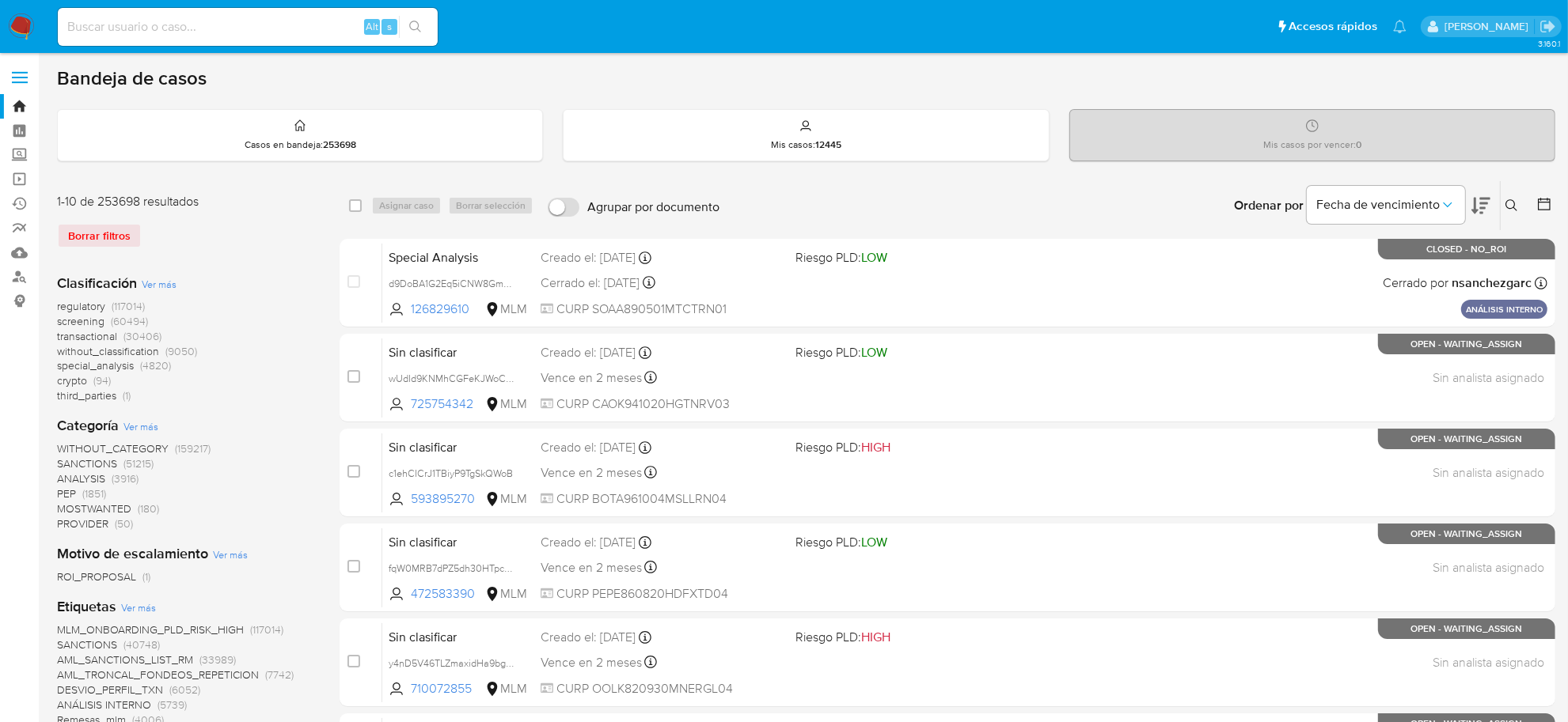
click at [12, 30] on img at bounding box center [21, 27] width 27 height 27
